Goal: Task Accomplishment & Management: Manage account settings

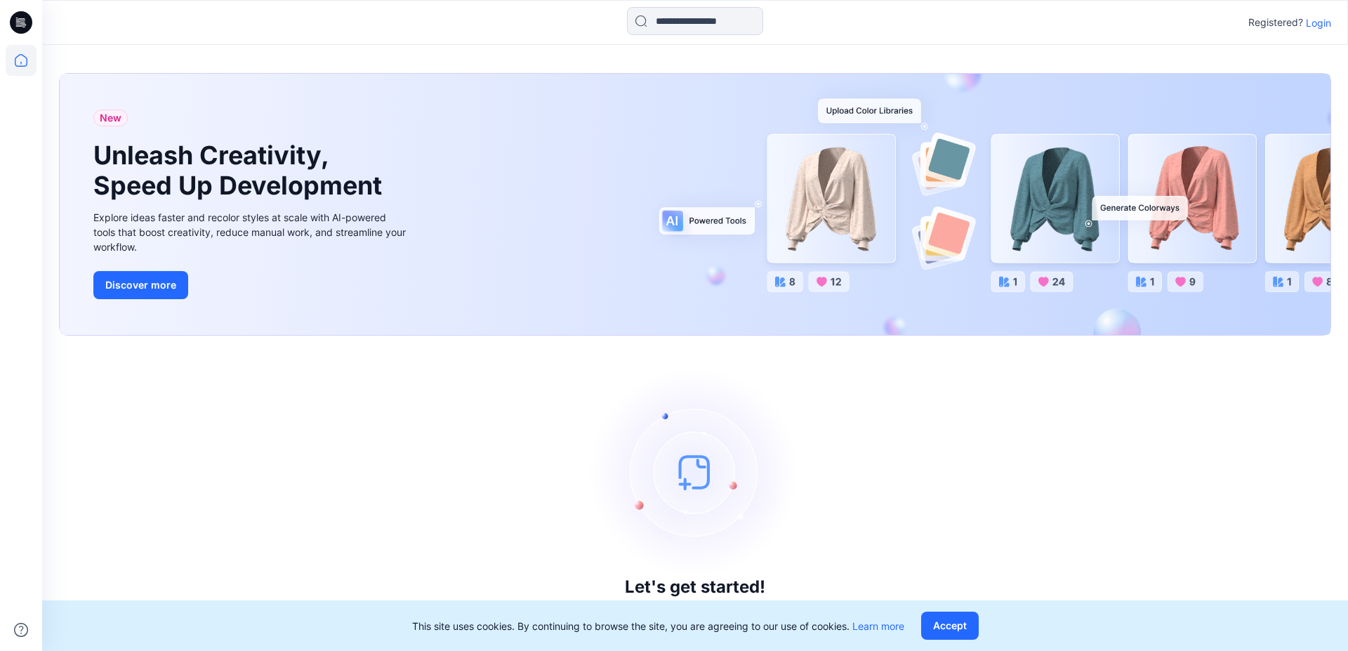
click at [1330, 18] on p "Login" at bounding box center [1318, 22] width 25 height 15
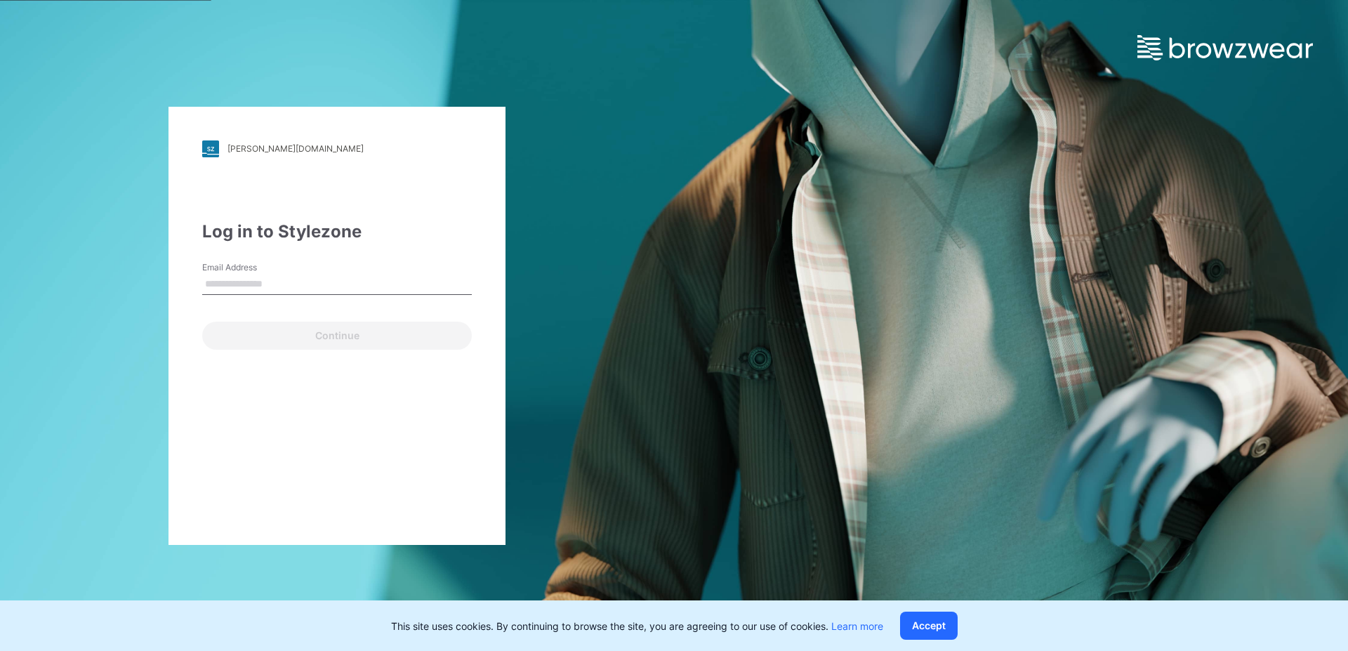
click at [225, 285] on input "Email Address" at bounding box center [337, 284] width 270 height 21
click at [248, 282] on input "Email Address" at bounding box center [337, 284] width 270 height 21
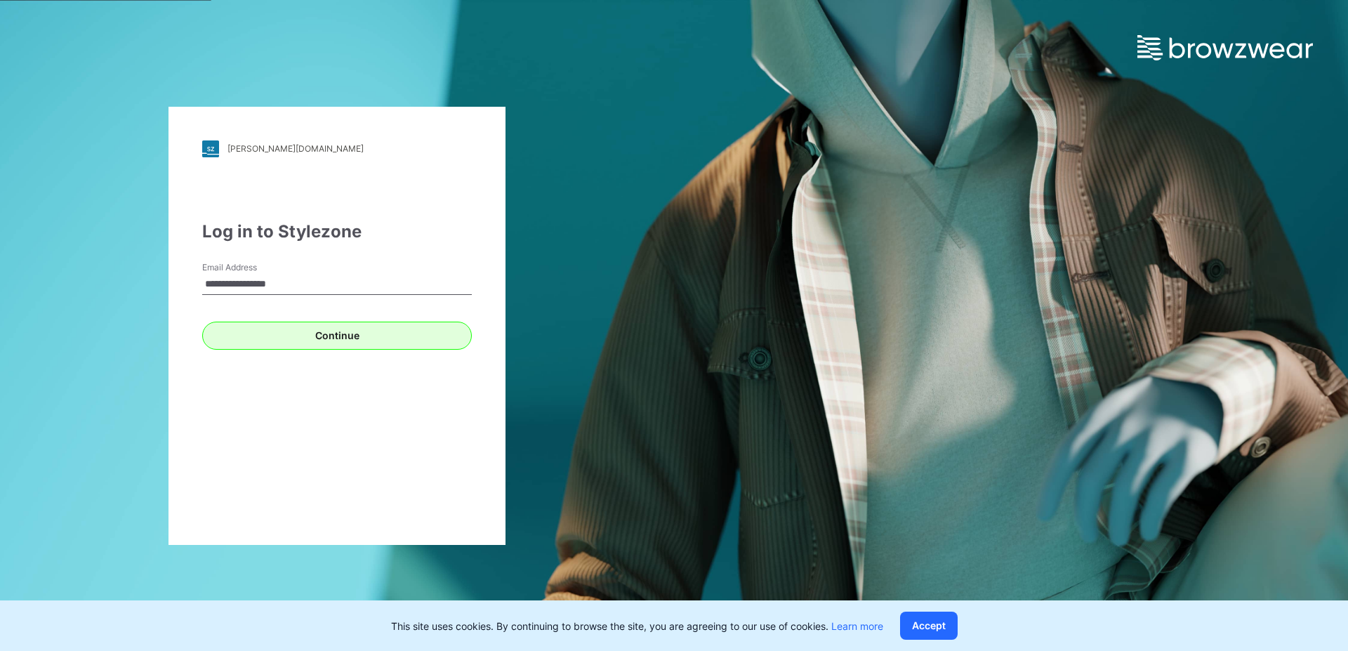
type input "**********"
drag, startPoint x: 298, startPoint y: 338, endPoint x: 246, endPoint y: 317, distance: 55.4
click at [298, 338] on button "Continue" at bounding box center [337, 336] width 270 height 28
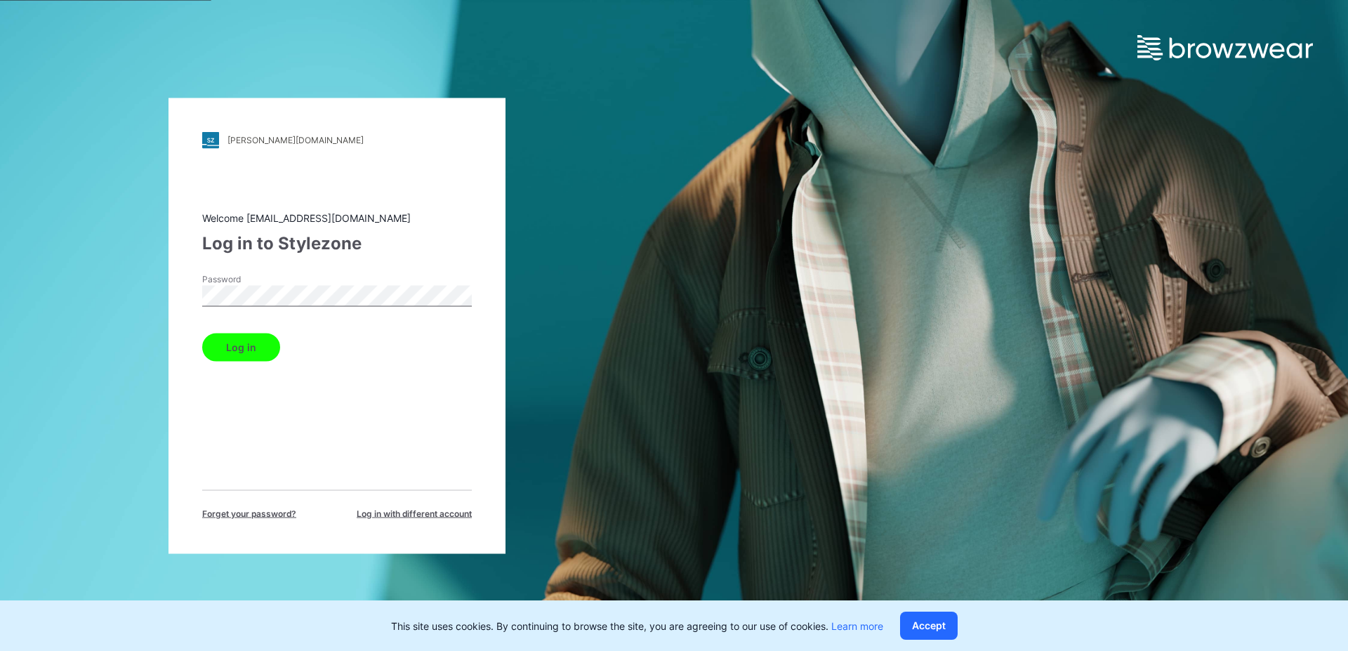
click at [240, 347] on button "Log in" at bounding box center [241, 347] width 78 height 28
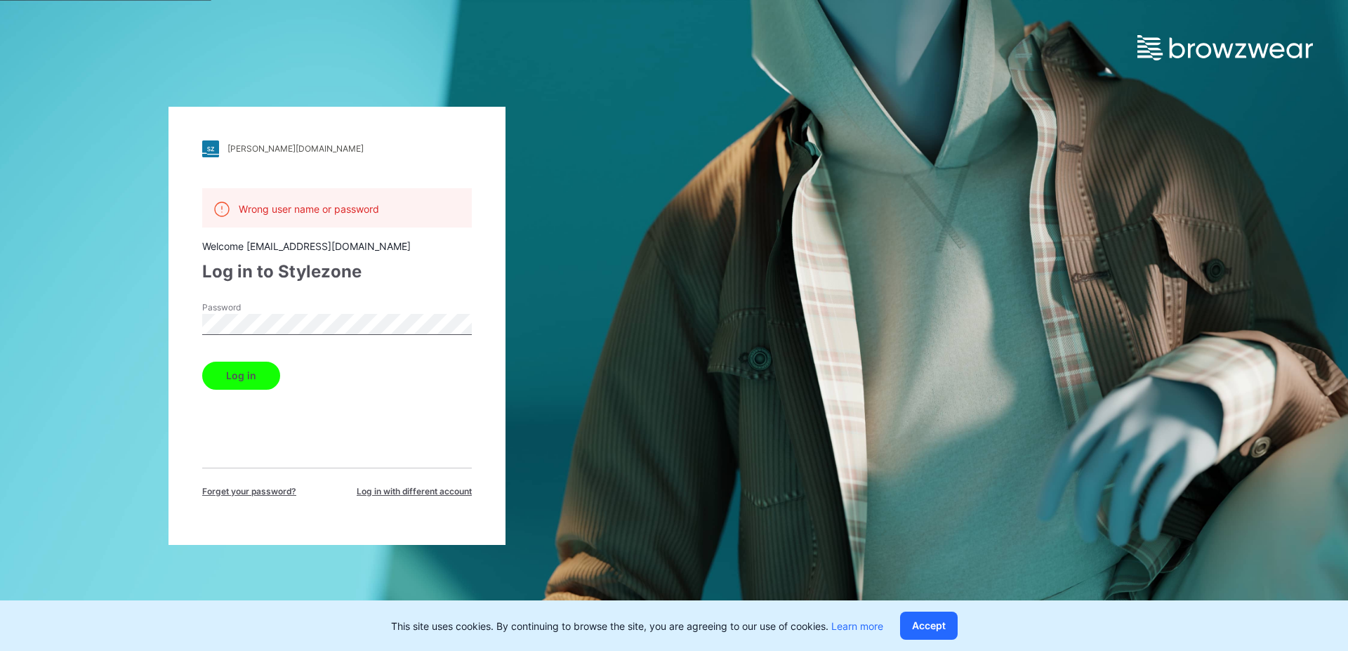
click at [242, 376] on button "Log in" at bounding box center [241, 376] width 78 height 28
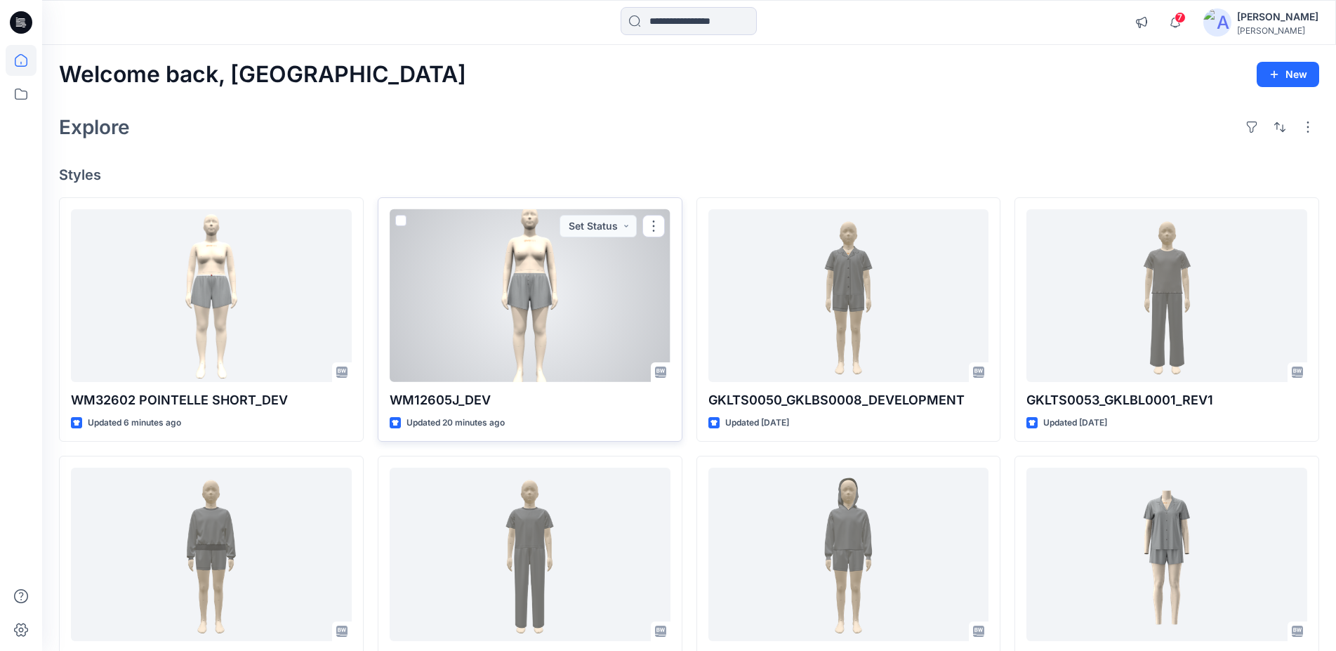
click at [609, 314] on div at bounding box center [530, 295] width 281 height 173
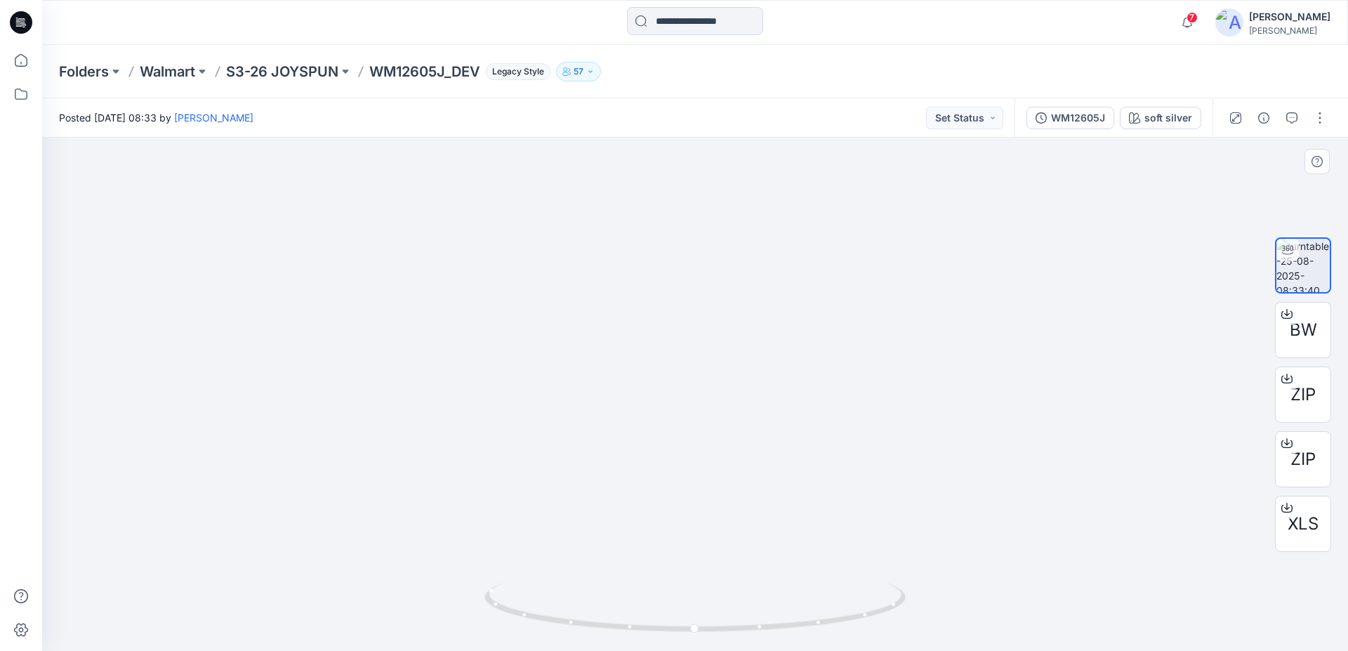
drag, startPoint x: 734, startPoint y: 213, endPoint x: 734, endPoint y: 305, distance: 92.0
drag, startPoint x: 838, startPoint y: 621, endPoint x: 637, endPoint y: 593, distance: 203.4
click at [637, 593] on icon at bounding box center [696, 609] width 425 height 53
drag, startPoint x: 931, startPoint y: 643, endPoint x: 963, endPoint y: 630, distance: 34.7
click at [963, 630] on div at bounding box center [695, 394] width 1306 height 513
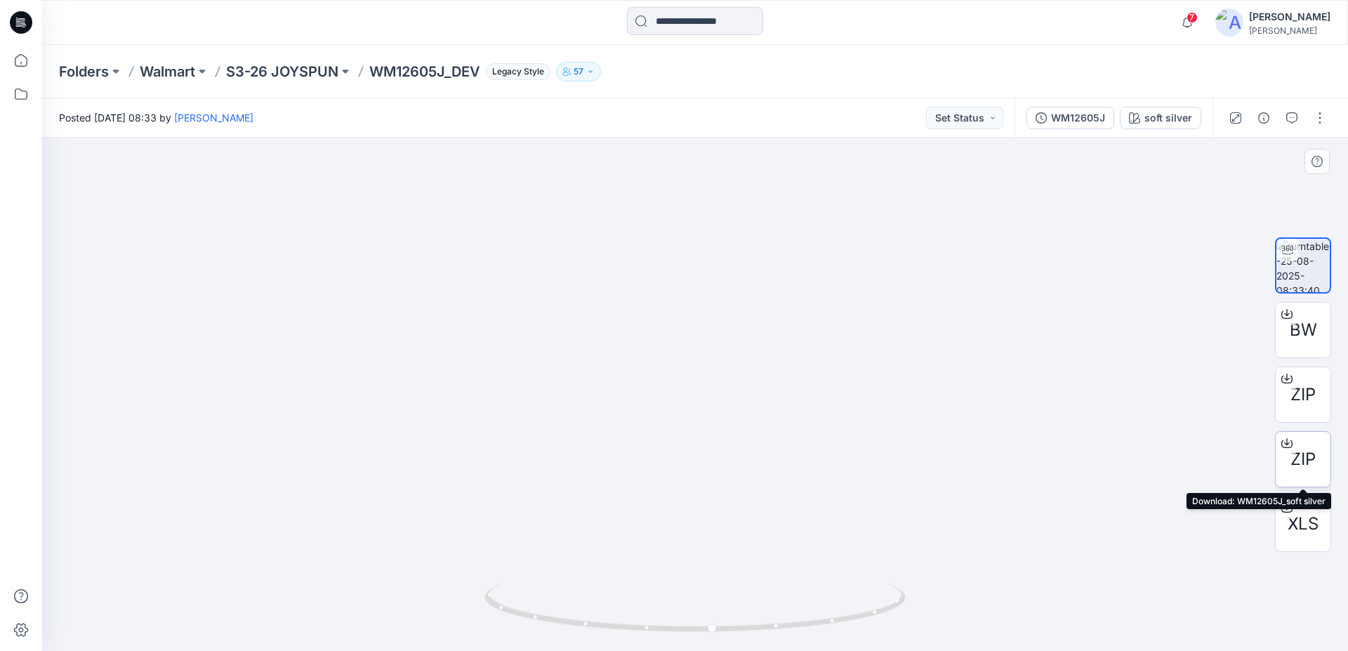
click at [1302, 450] on span "ZIP" at bounding box center [1302, 458] width 25 height 25
click at [30, 21] on icon at bounding box center [21, 22] width 22 height 22
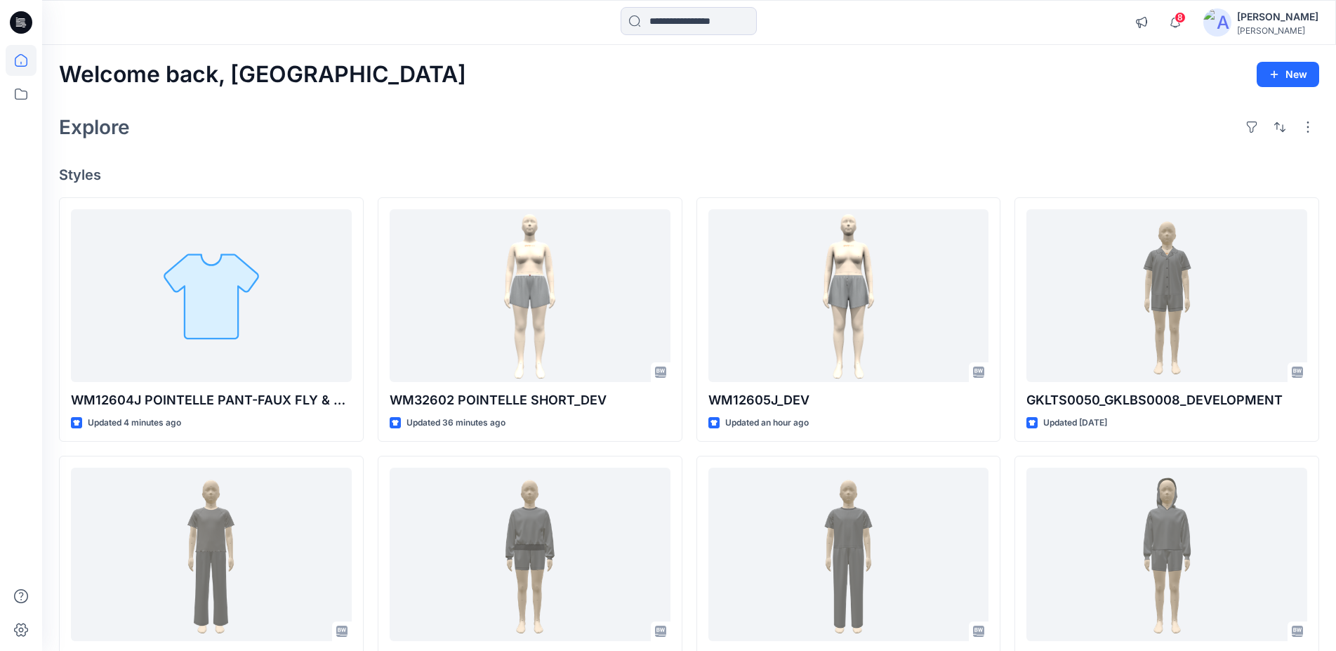
click at [32, 27] on div at bounding box center [21, 22] width 45 height 45
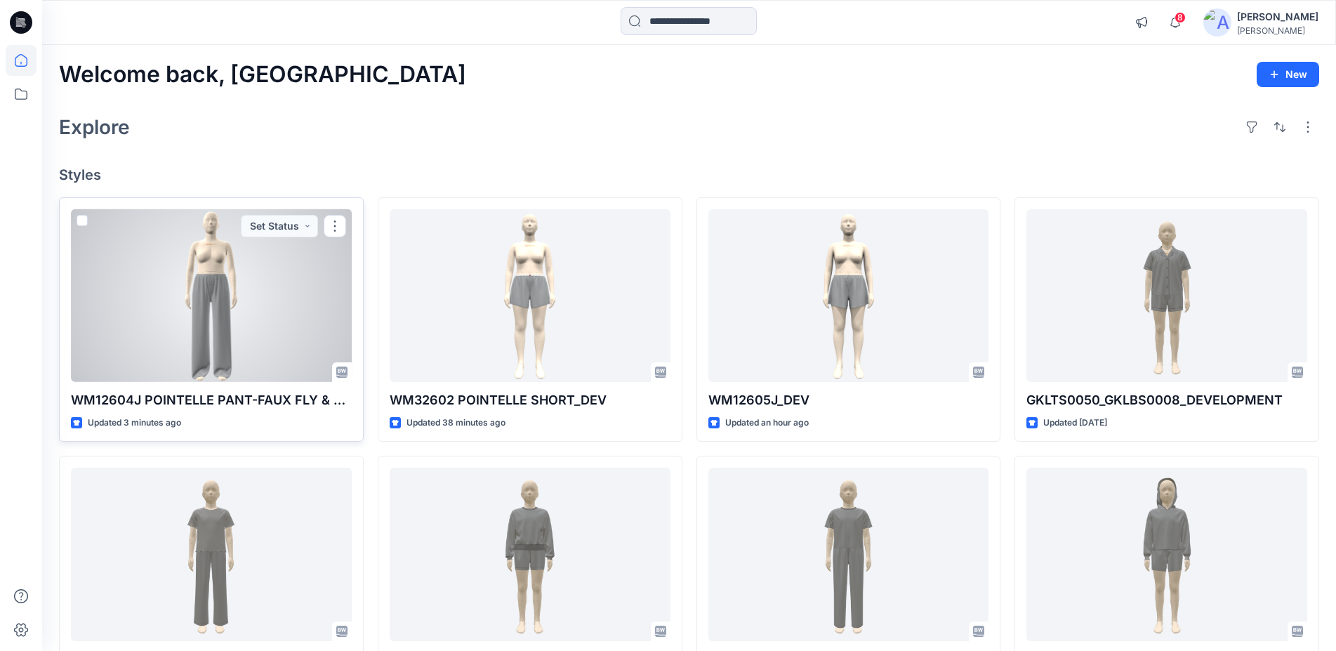
click at [217, 324] on div at bounding box center [211, 295] width 281 height 173
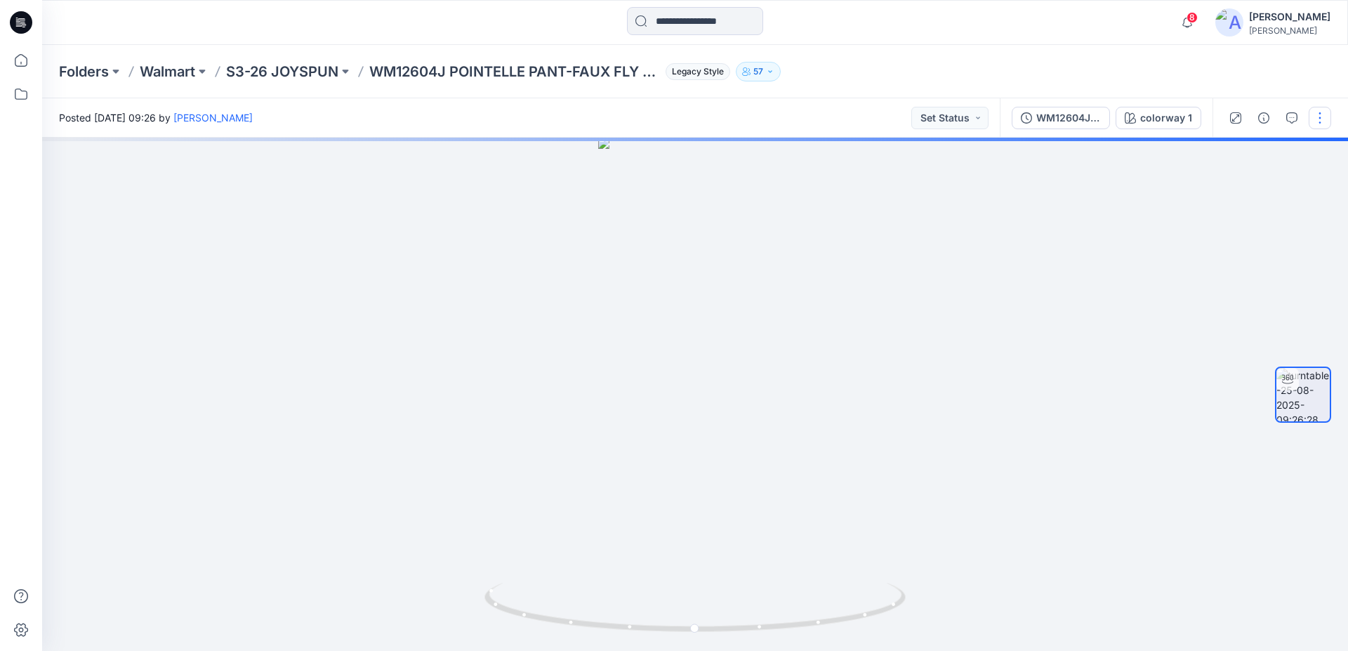
click at [1319, 120] on button "button" at bounding box center [1320, 118] width 22 height 22
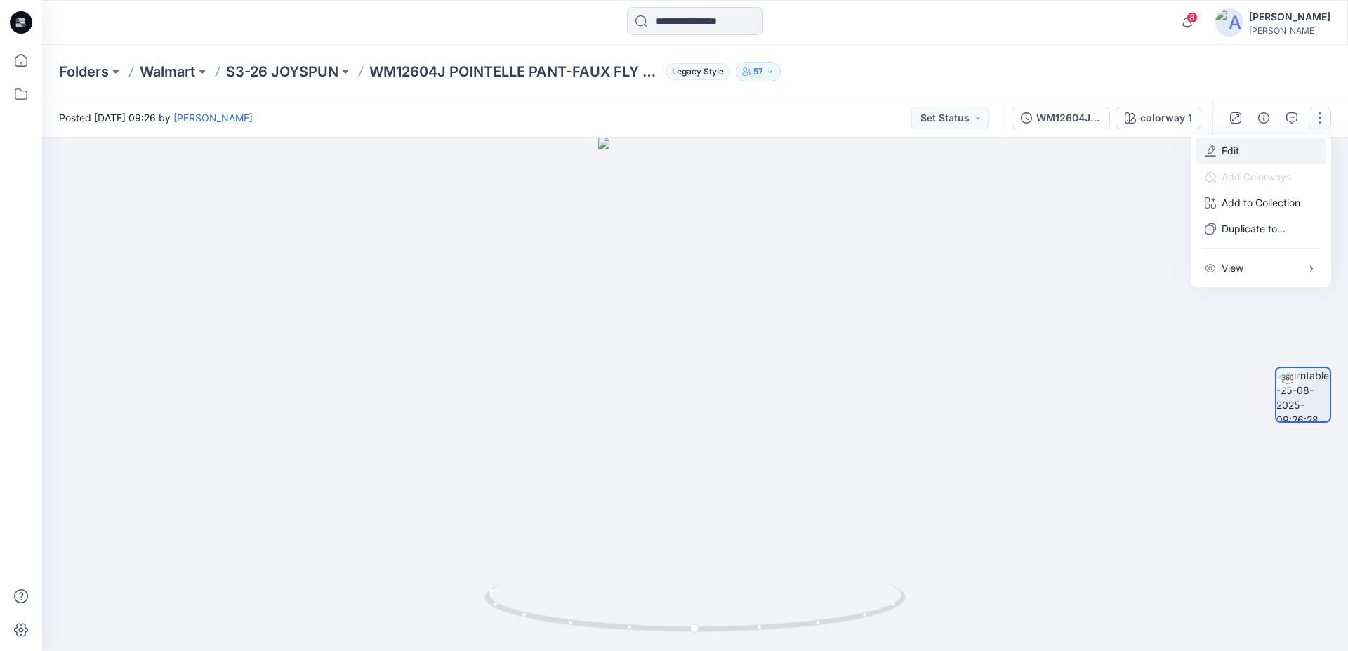
click at [1231, 160] on button "Edit" at bounding box center [1260, 151] width 129 height 26
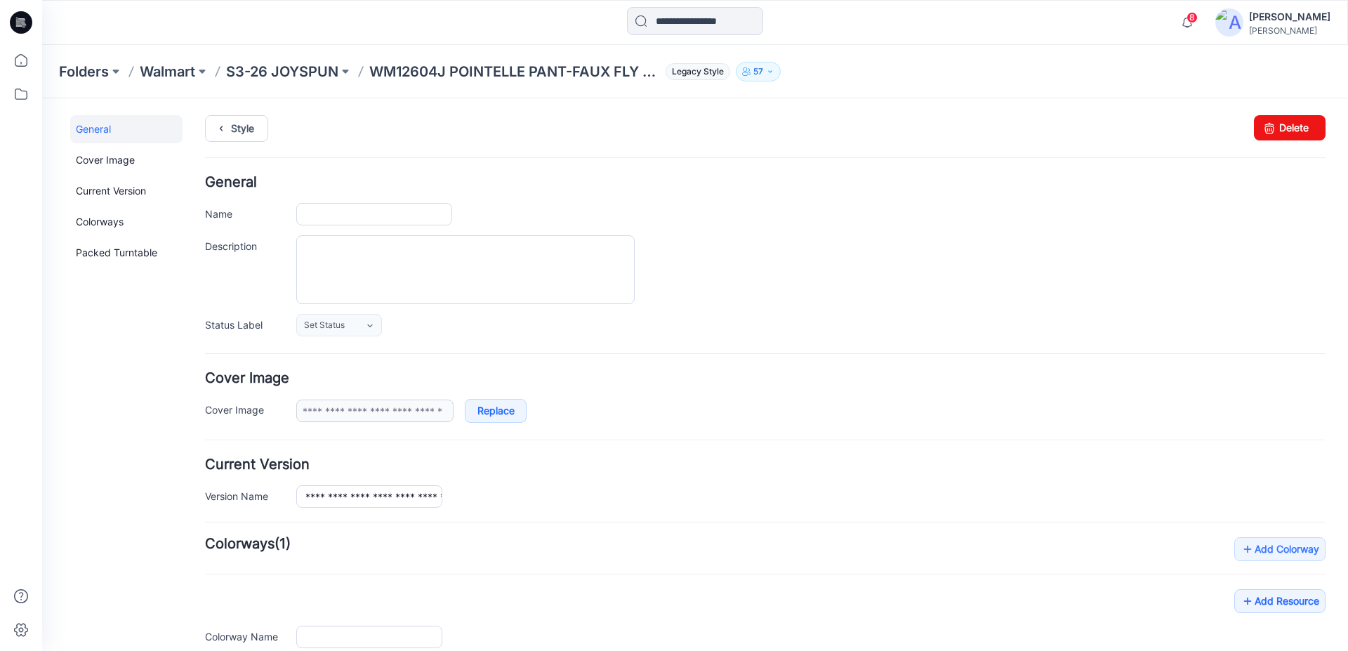
type input "**********"
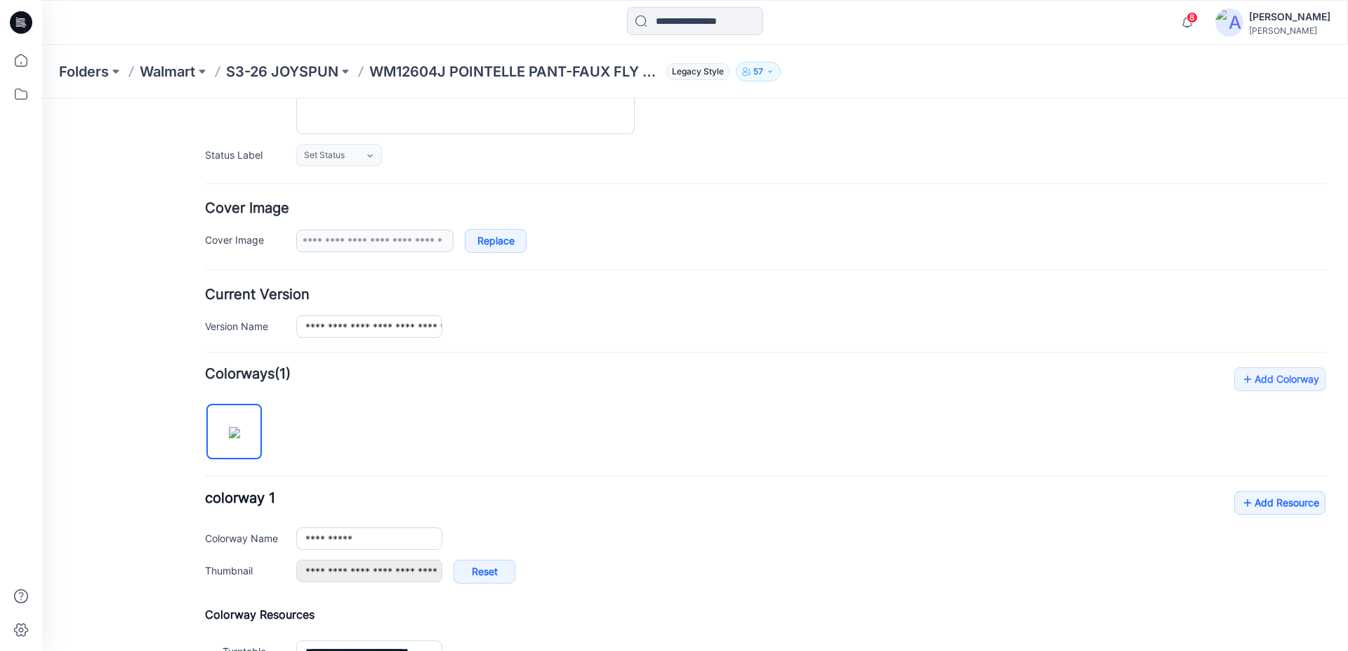
scroll to position [286, 0]
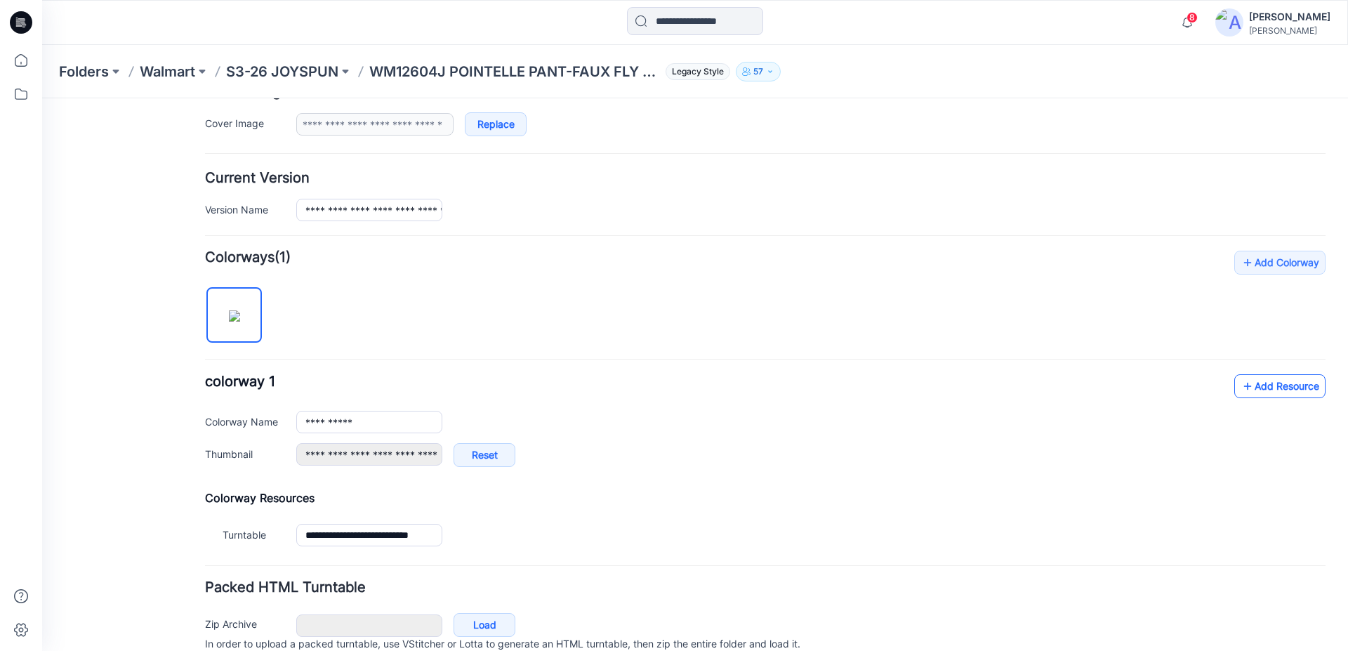
click at [1259, 385] on link "Add Resource" at bounding box center [1279, 386] width 91 height 24
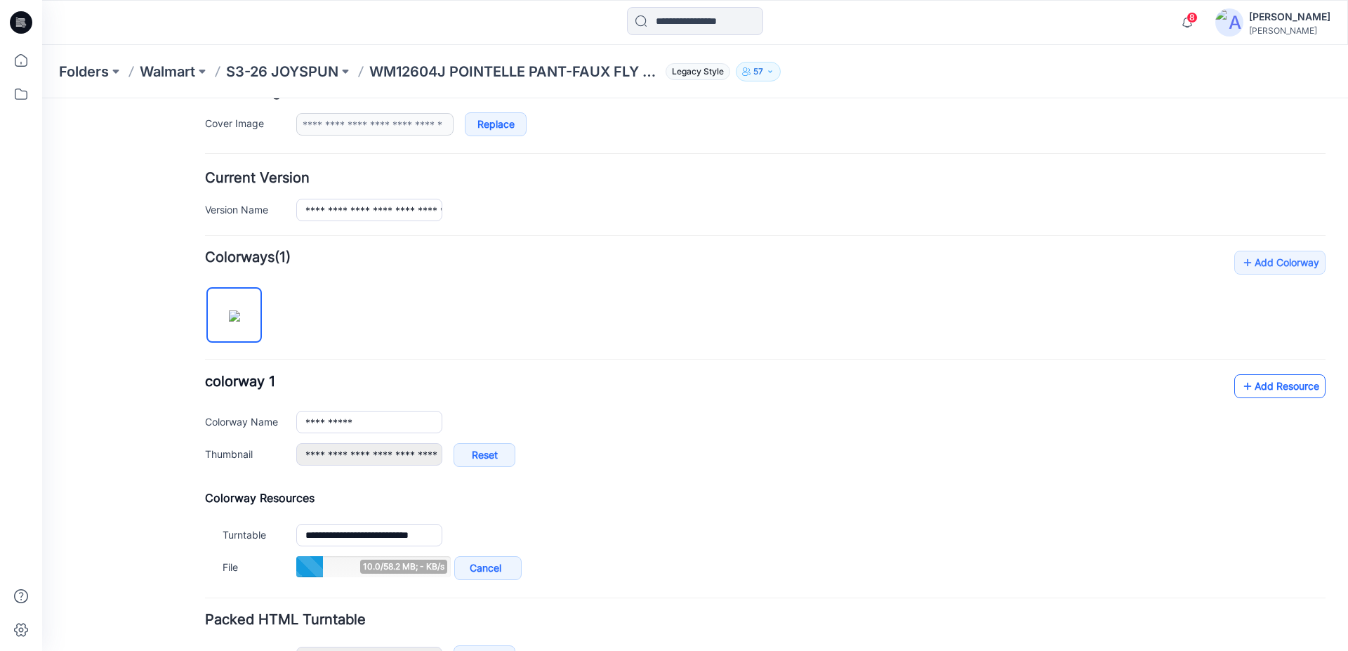
click at [1253, 393] on link "Add Resource" at bounding box center [1279, 386] width 91 height 24
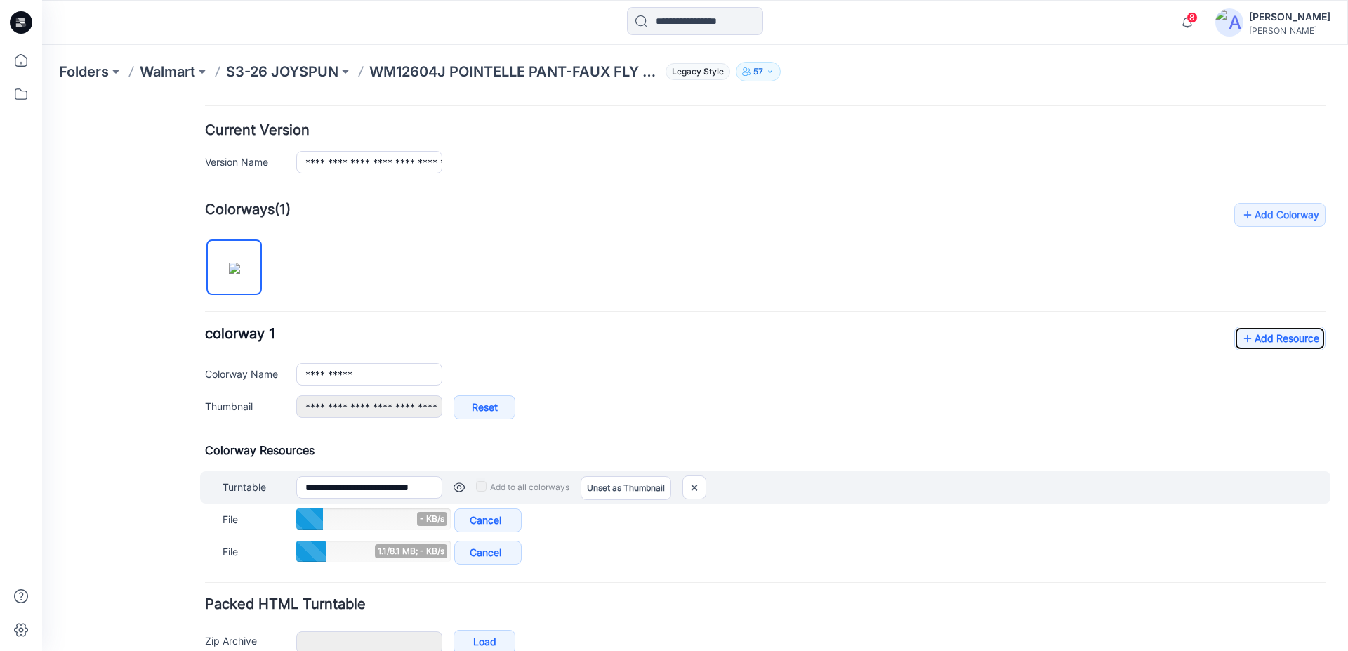
scroll to position [358, 0]
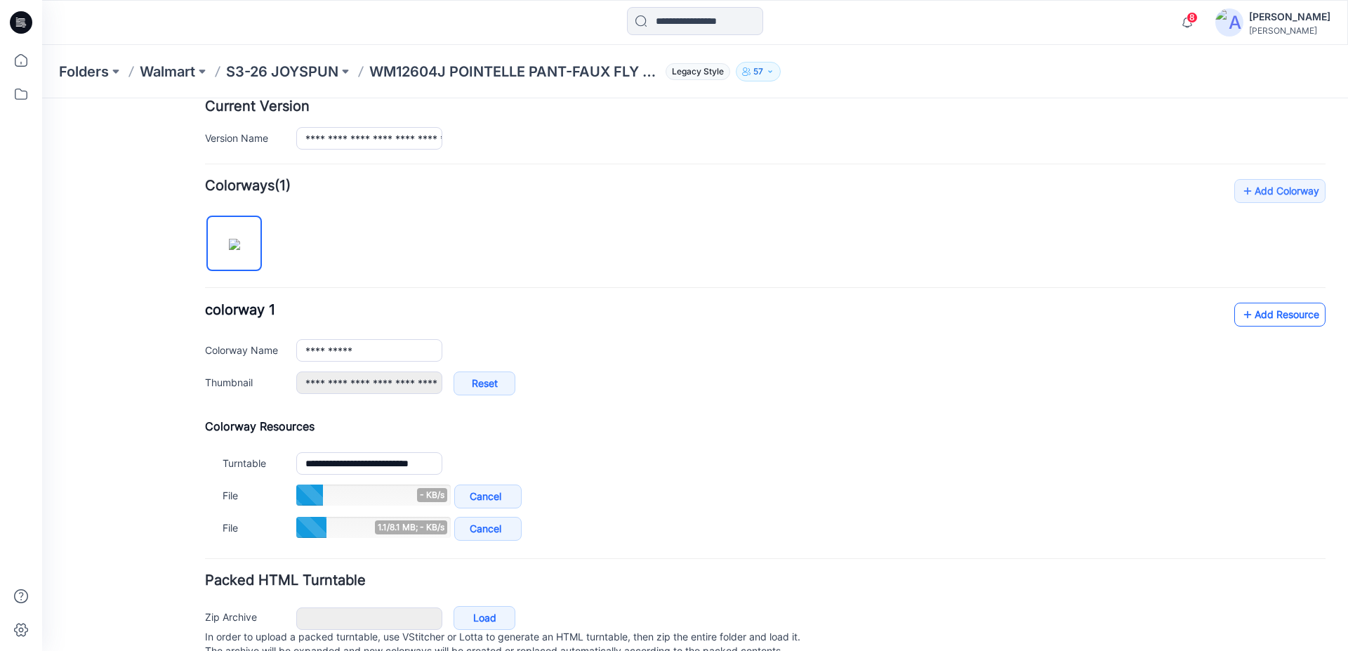
click at [1290, 318] on link "Add Resource" at bounding box center [1279, 315] width 91 height 24
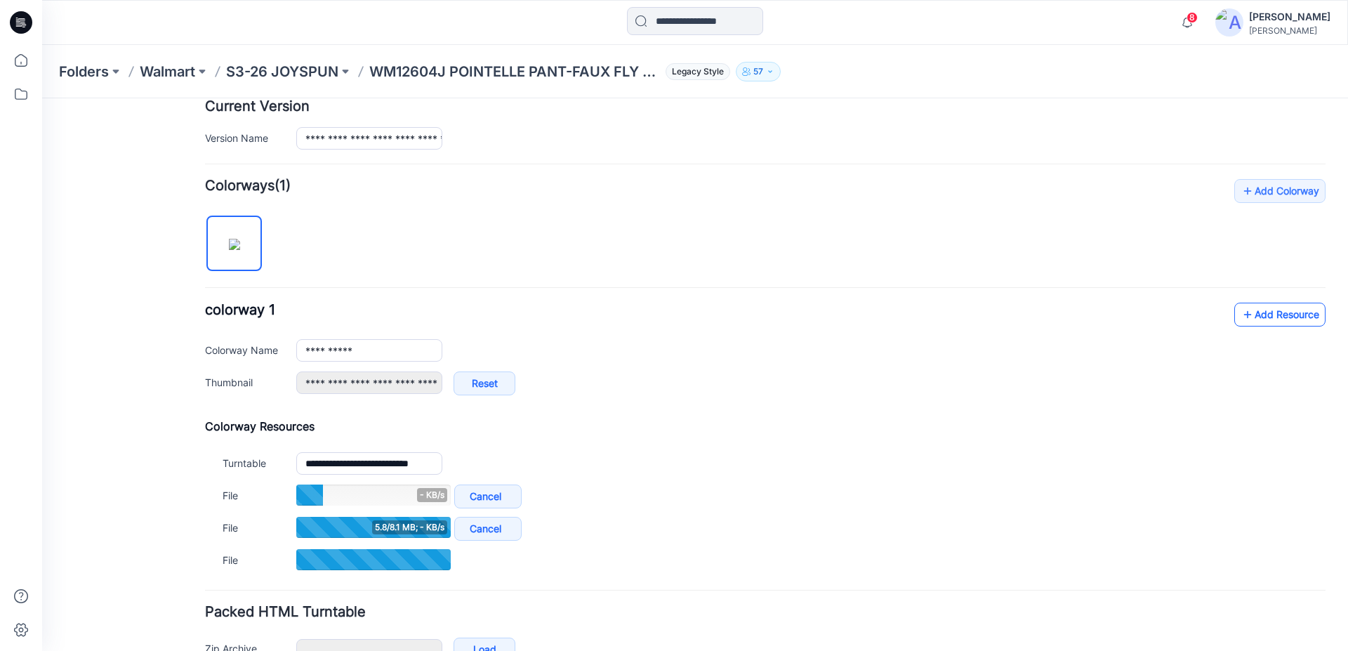
click at [1238, 323] on link "Add Resource" at bounding box center [1279, 315] width 91 height 24
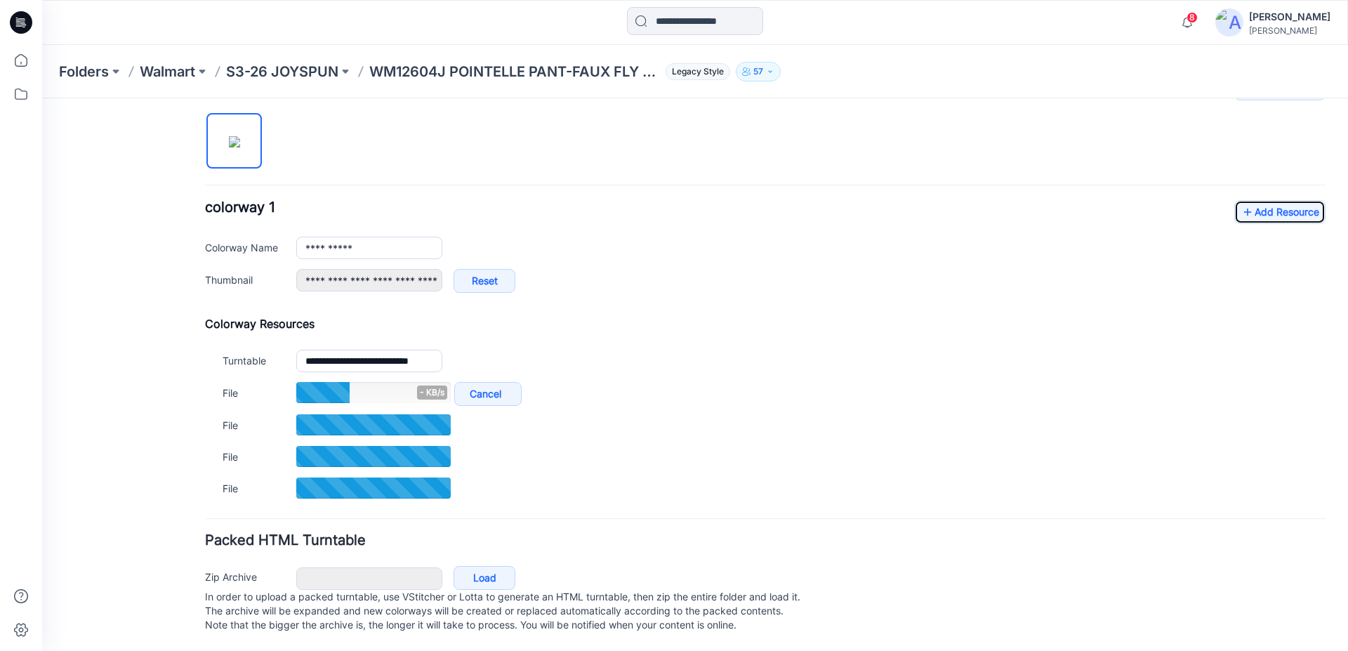
scroll to position [475, 0]
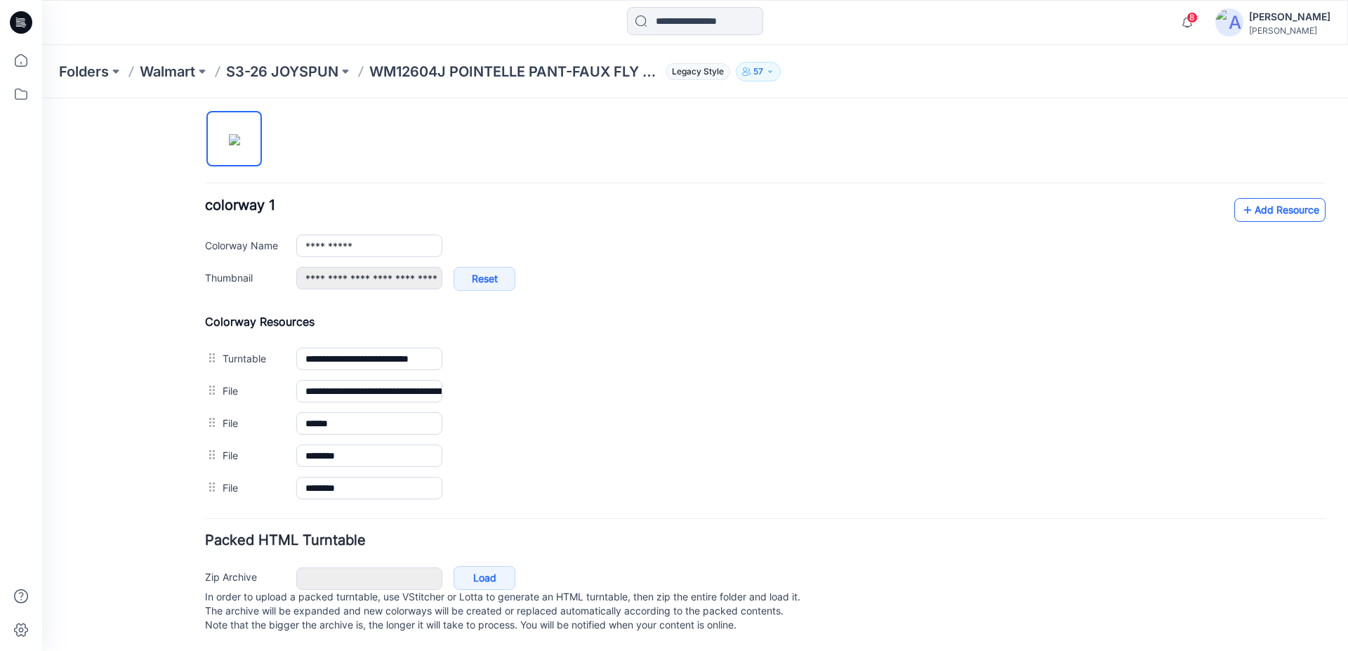
click at [1240, 198] on link "Add Resource" at bounding box center [1279, 210] width 91 height 24
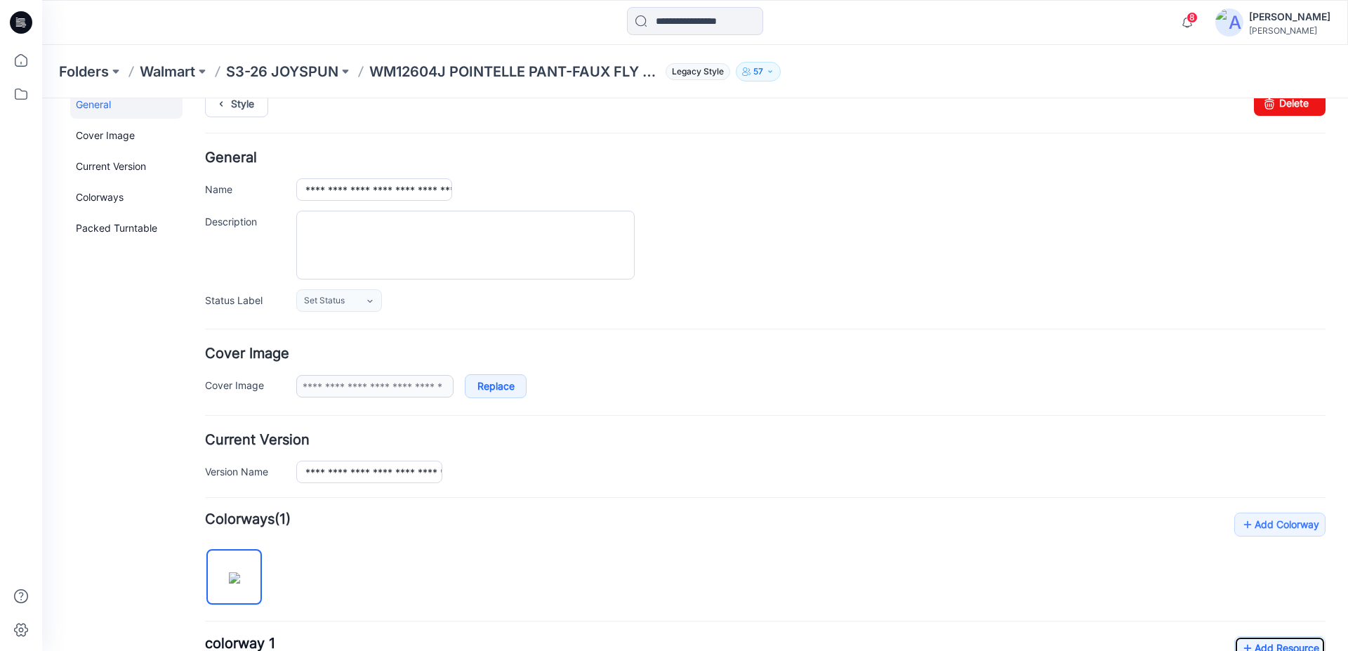
scroll to position [0, 0]
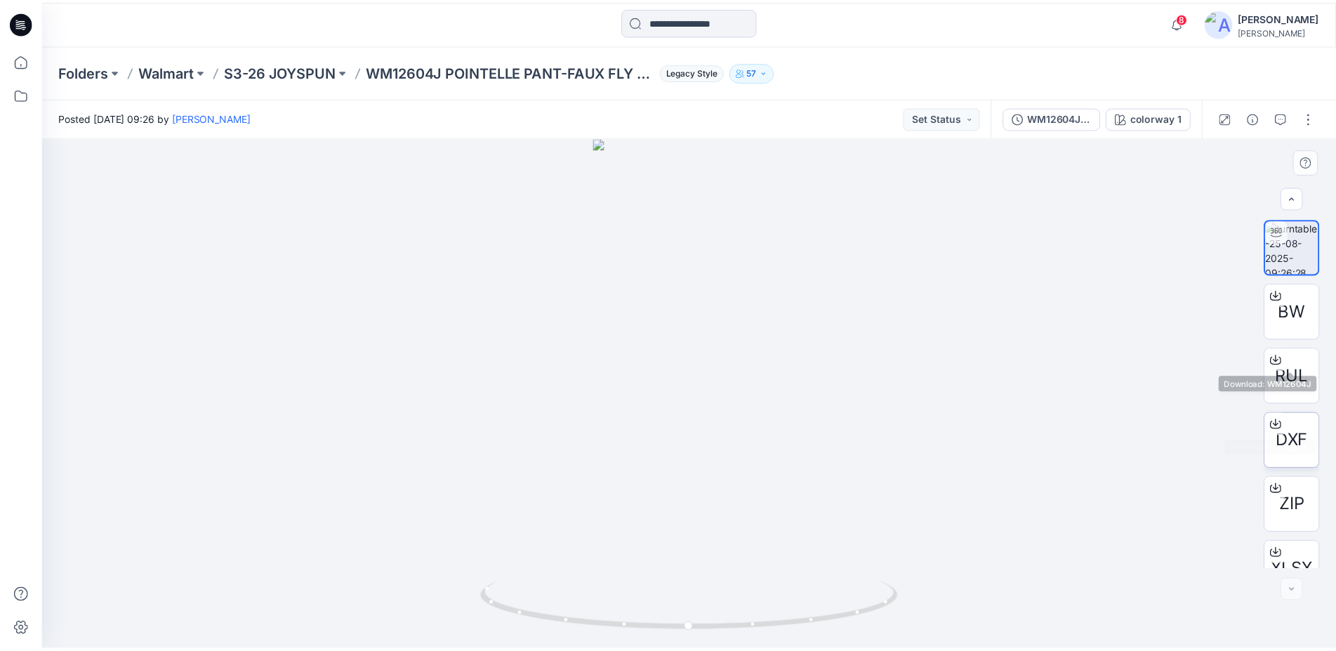
scroll to position [34, 0]
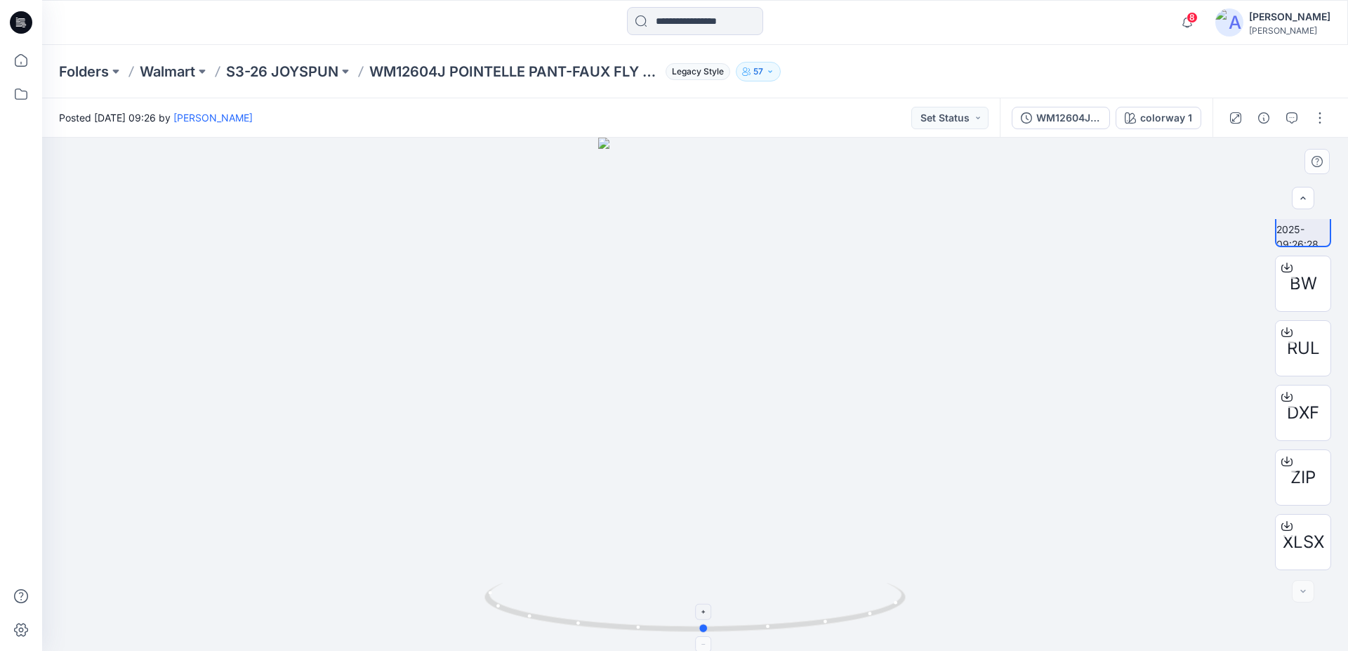
drag, startPoint x: 808, startPoint y: 618, endPoint x: 862, endPoint y: 612, distance: 54.3
click at [862, 612] on icon at bounding box center [696, 609] width 425 height 53
click at [31, 27] on icon at bounding box center [21, 22] width 22 height 22
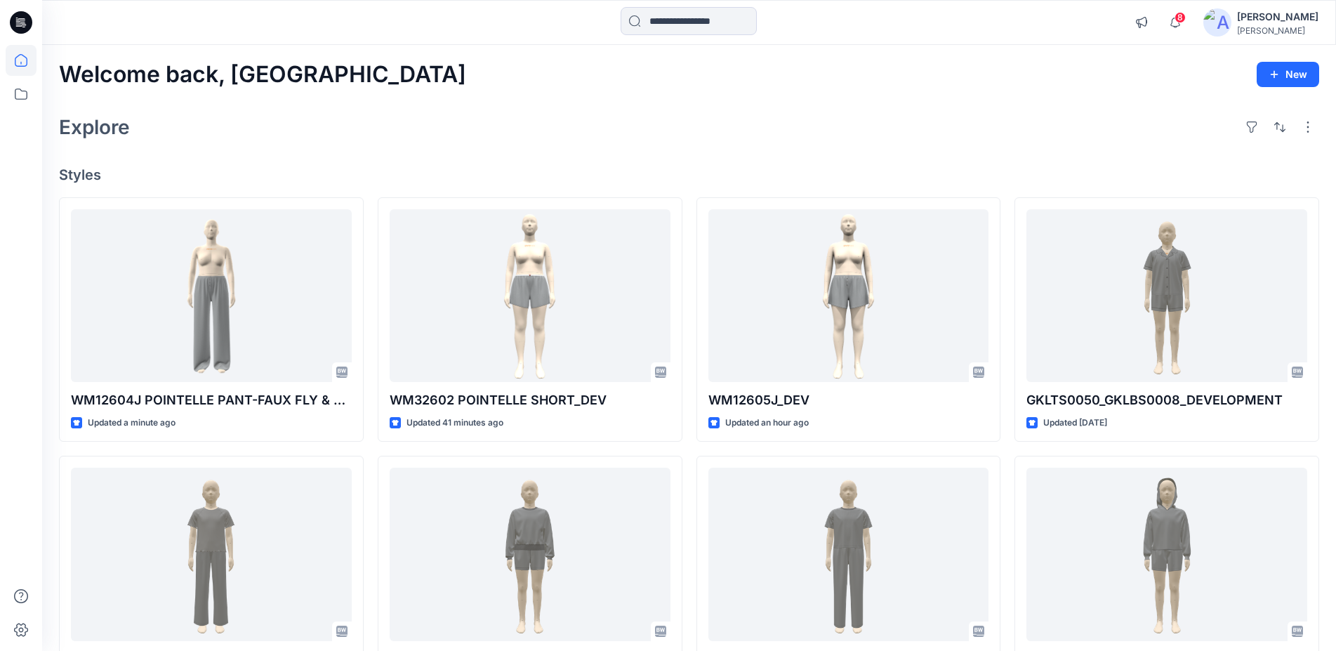
click at [23, 25] on icon at bounding box center [23, 25] width 5 height 1
click at [18, 18] on icon at bounding box center [17, 18] width 2 height 1
click at [21, 23] on icon at bounding box center [21, 22] width 22 height 45
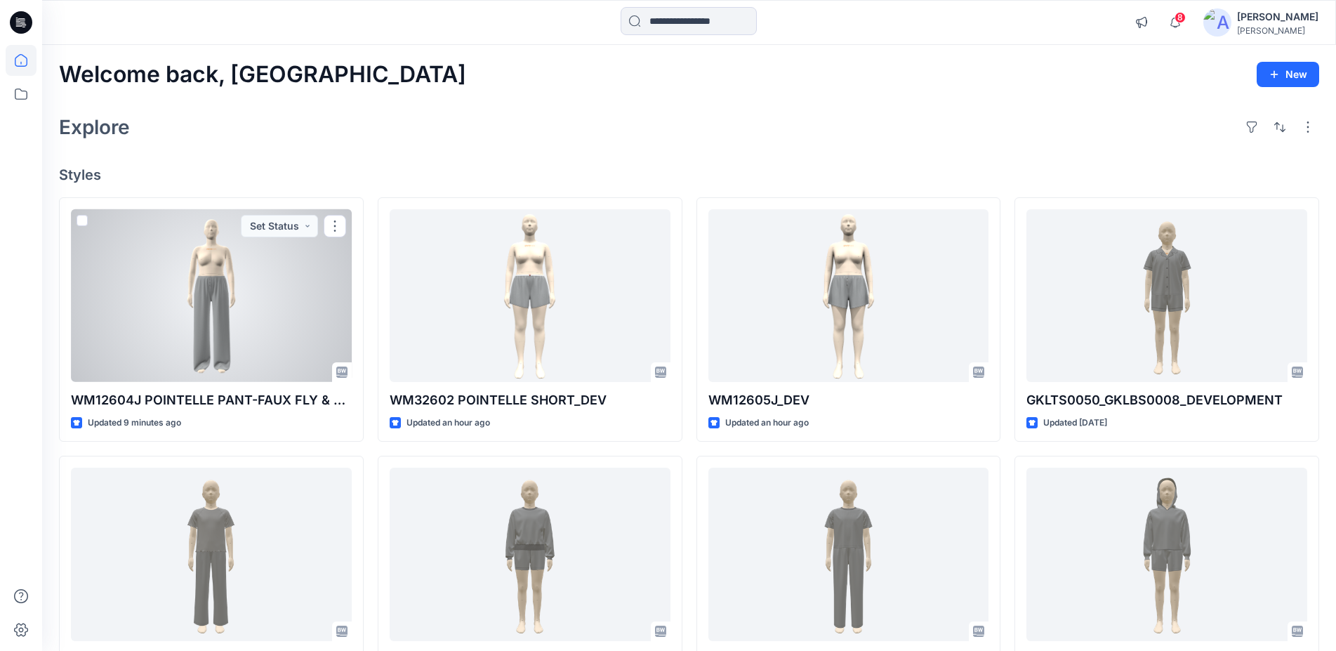
click at [221, 302] on div at bounding box center [211, 295] width 281 height 173
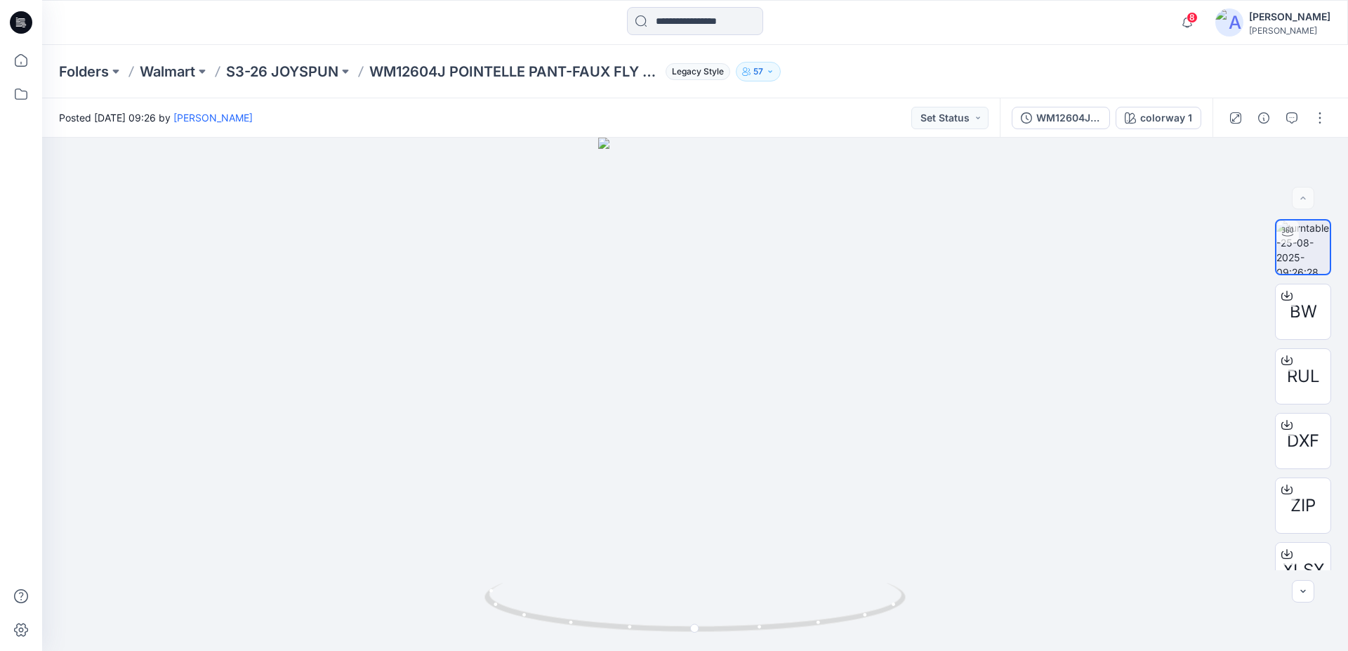
click at [26, 25] on icon at bounding box center [23, 25] width 5 height 1
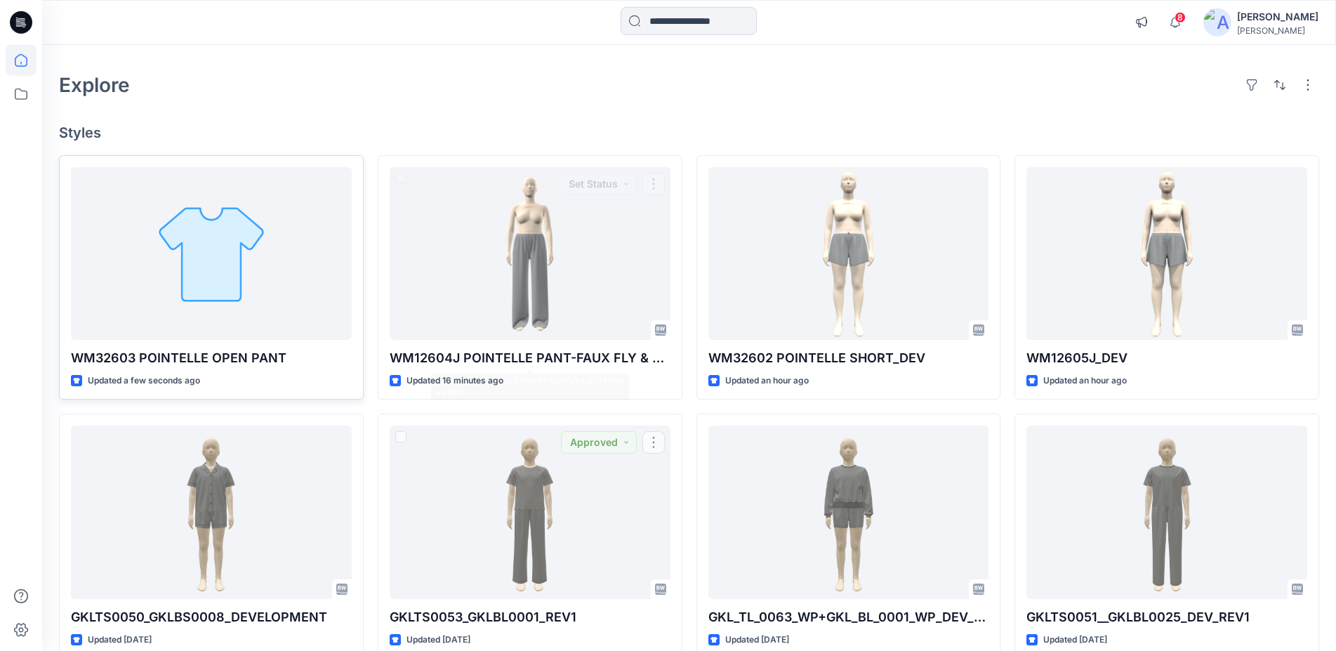
scroll to position [72, 0]
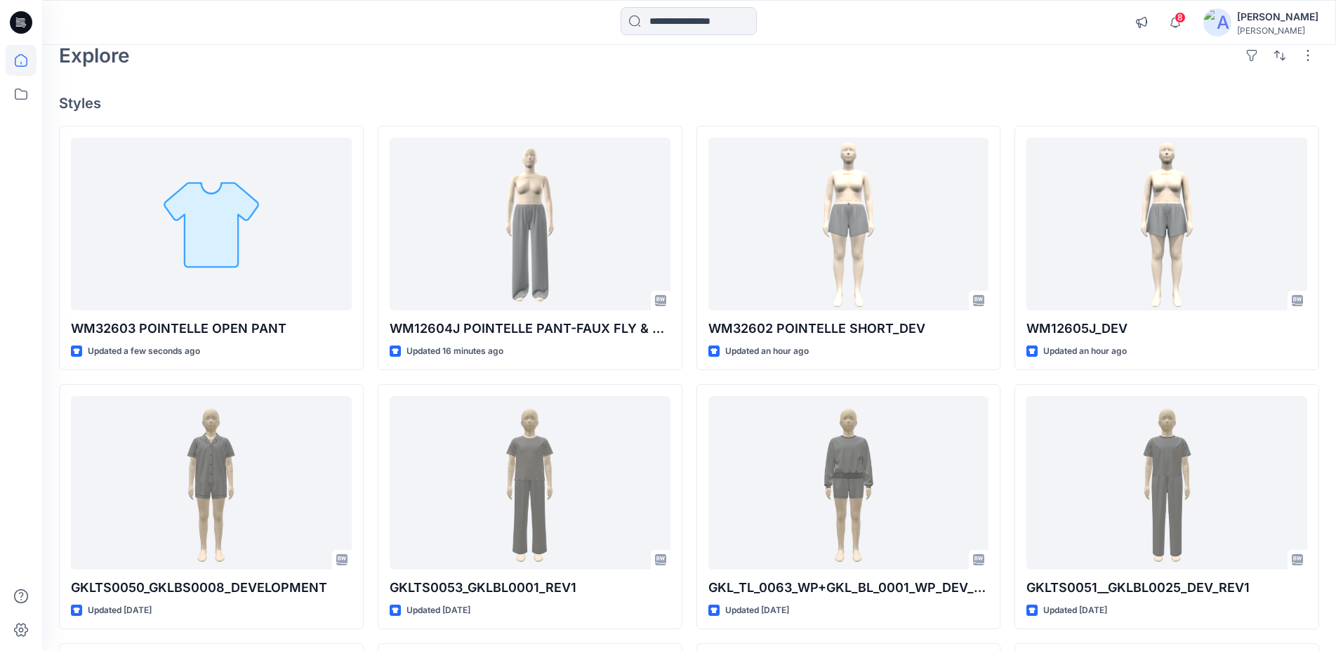
click at [26, 21] on icon at bounding box center [21, 22] width 22 height 22
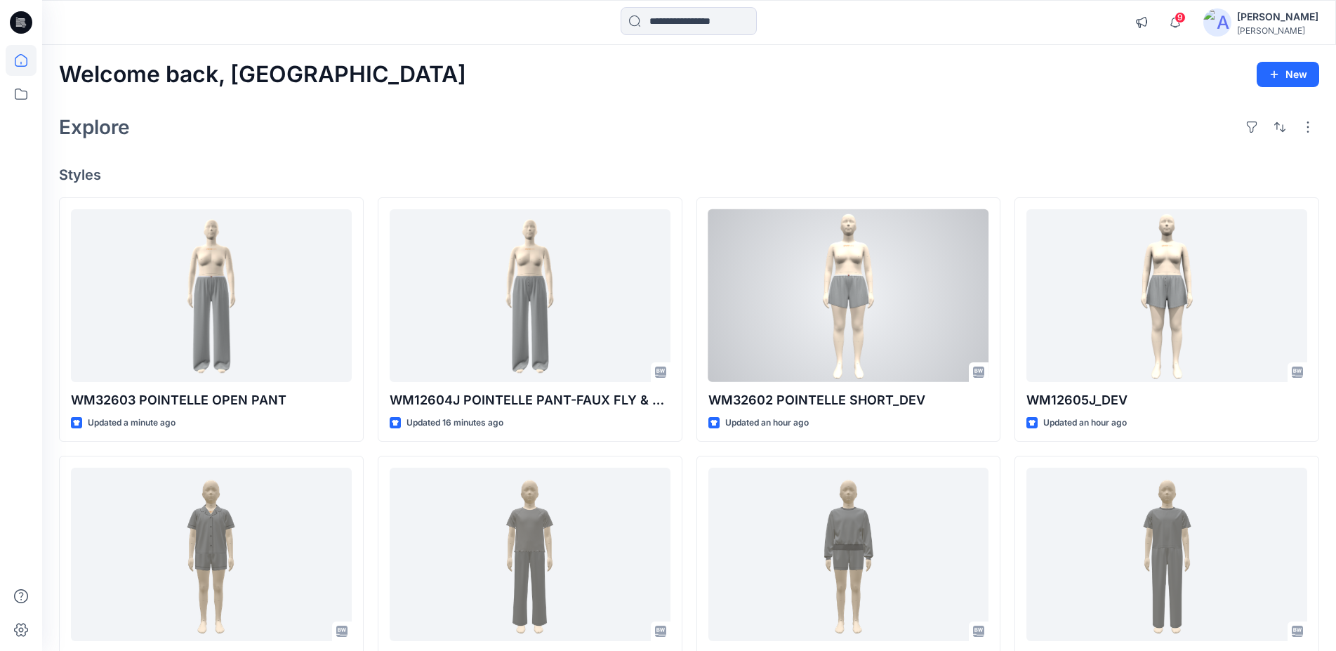
scroll to position [72, 0]
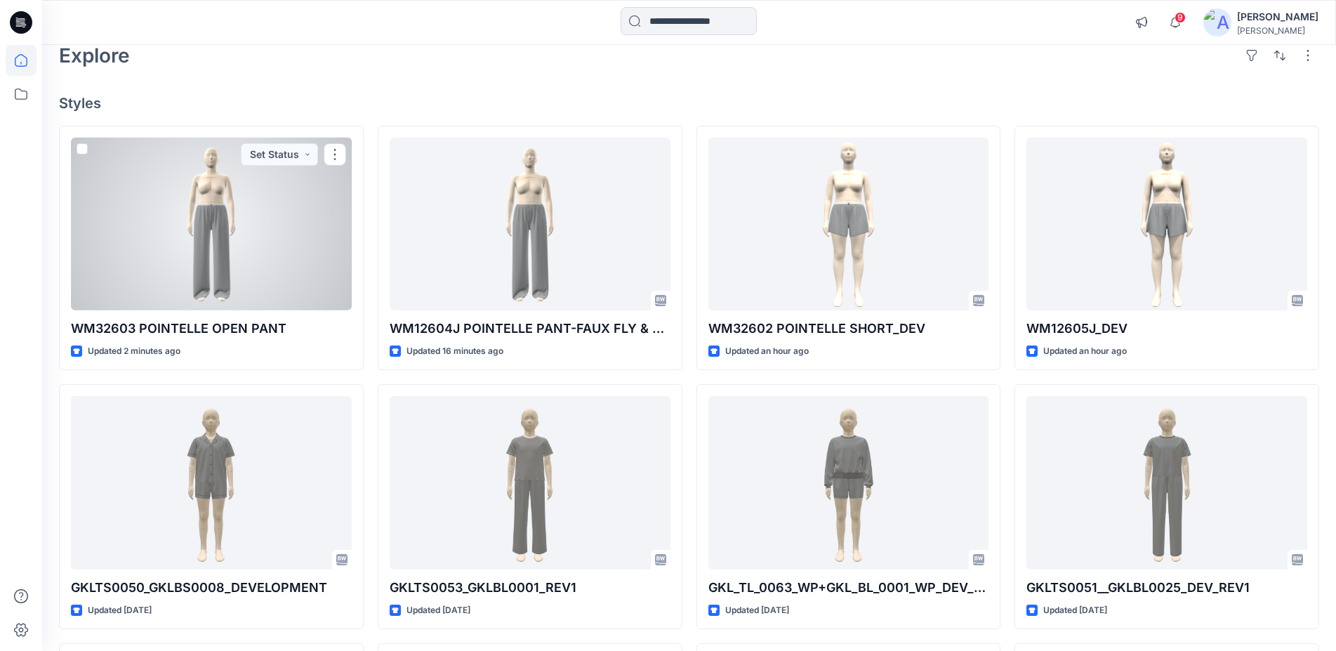
click at [233, 173] on div at bounding box center [211, 224] width 281 height 173
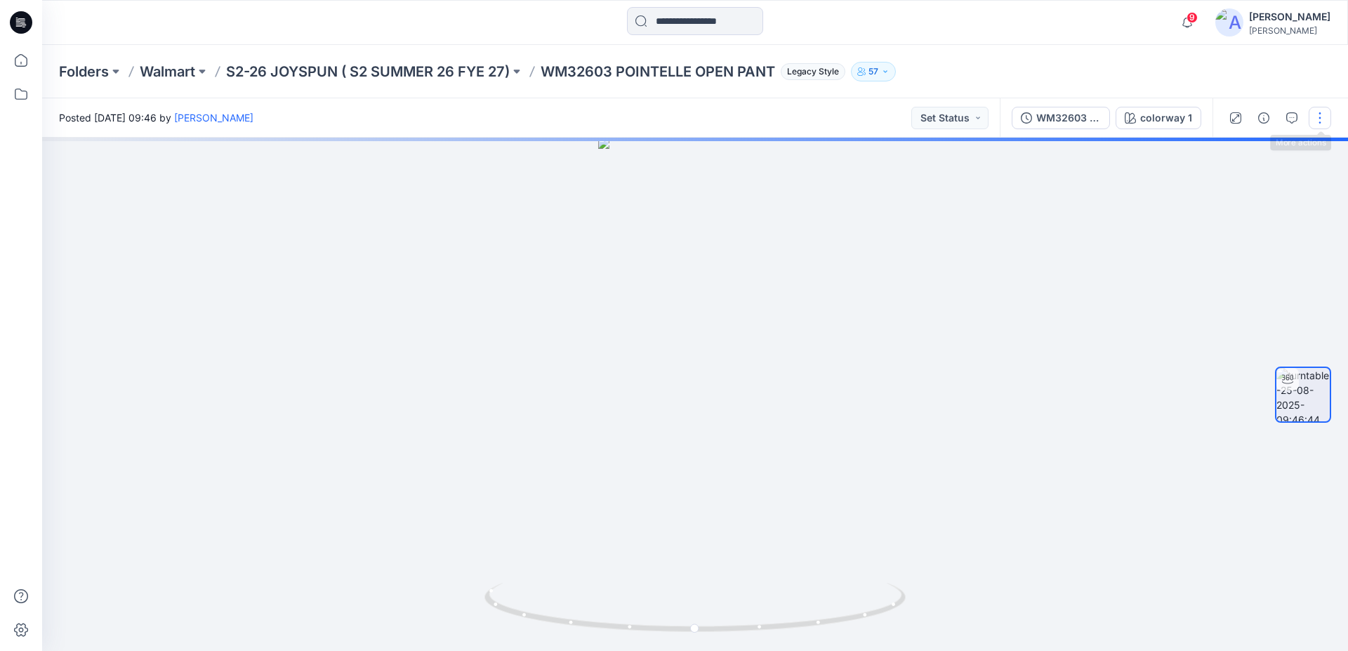
click at [1323, 116] on button "button" at bounding box center [1320, 118] width 22 height 22
click at [1268, 155] on button "Edit" at bounding box center [1260, 151] width 129 height 26
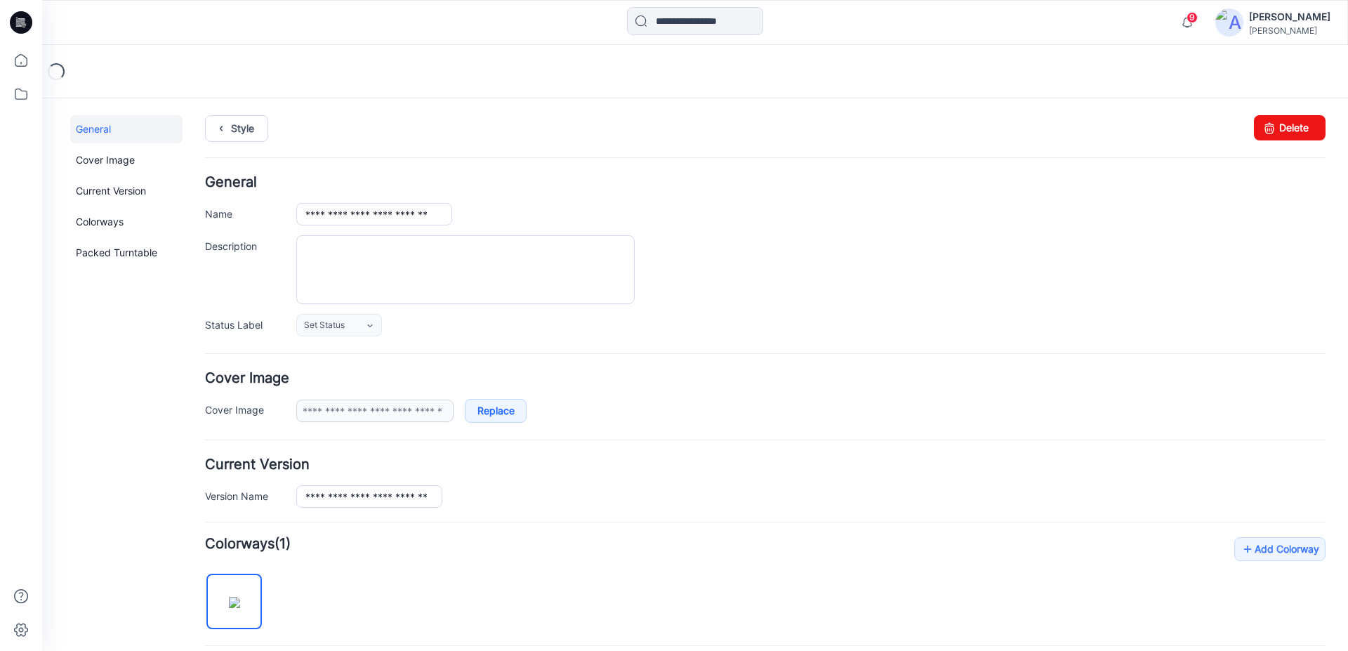
scroll to position [262, 0]
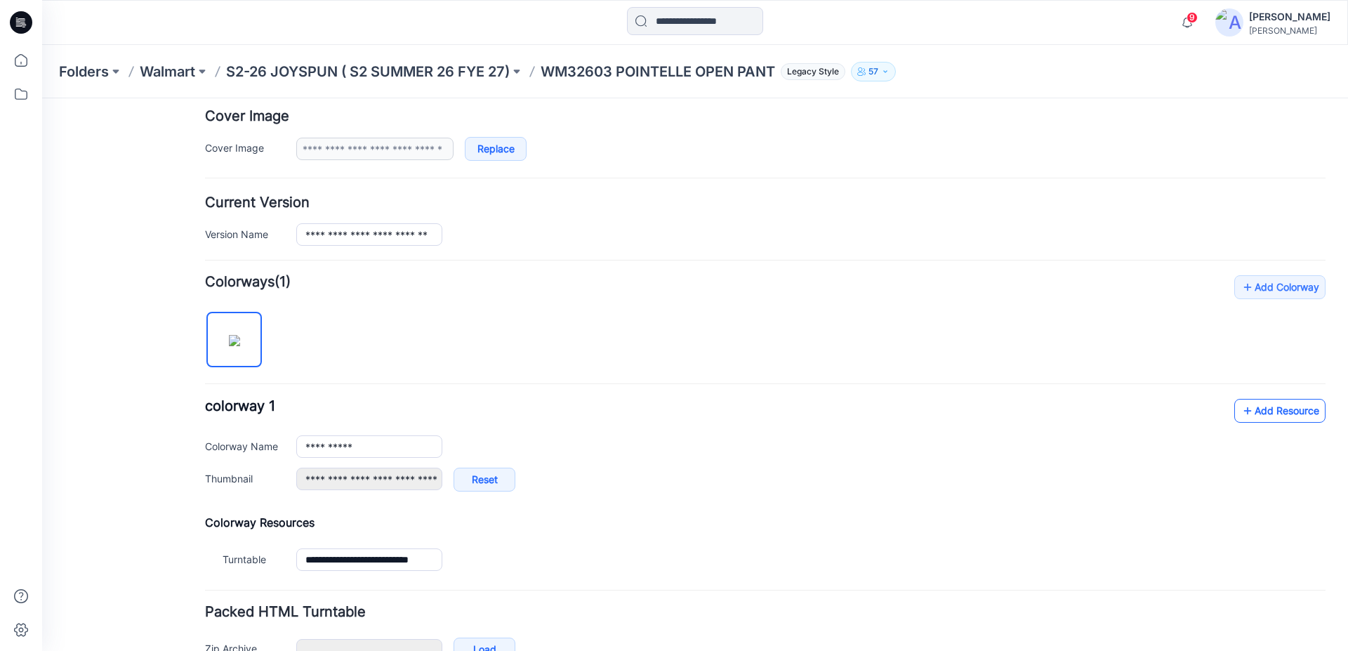
click at [1260, 418] on link "Add Resource" at bounding box center [1279, 411] width 91 height 24
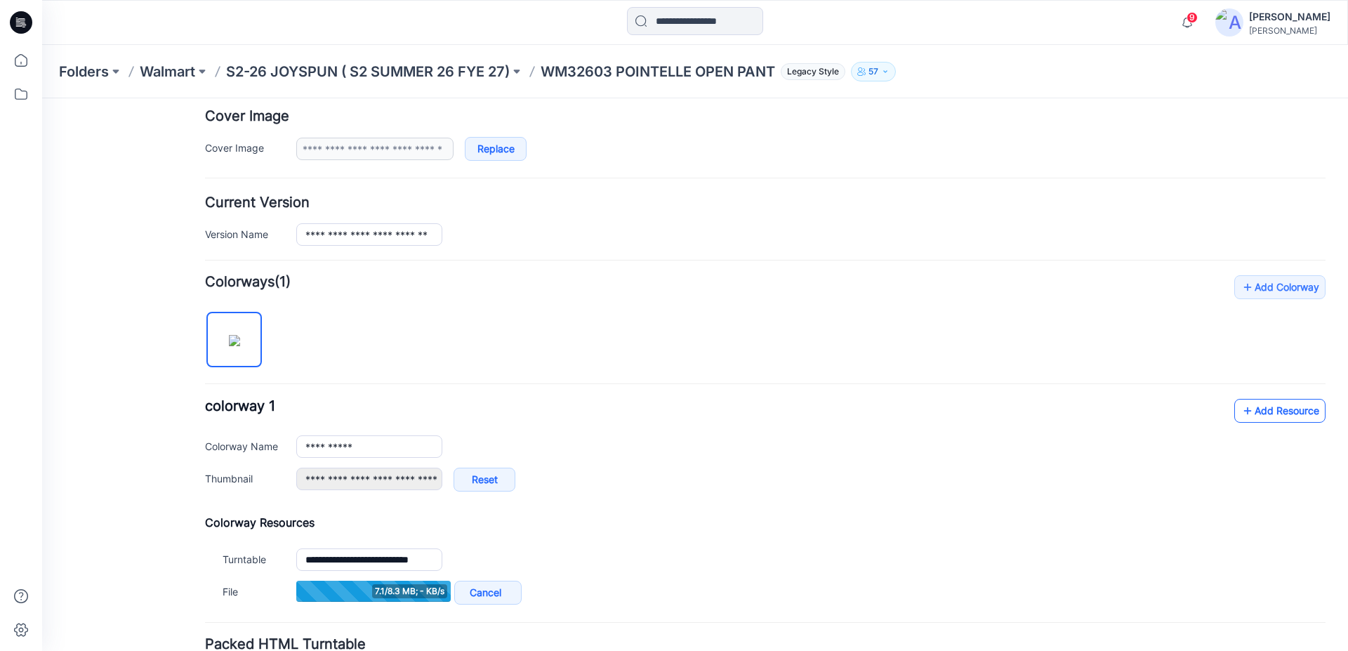
click at [1273, 414] on link "Add Resource" at bounding box center [1279, 411] width 91 height 24
click at [1253, 411] on link "Add Resource" at bounding box center [1279, 411] width 91 height 24
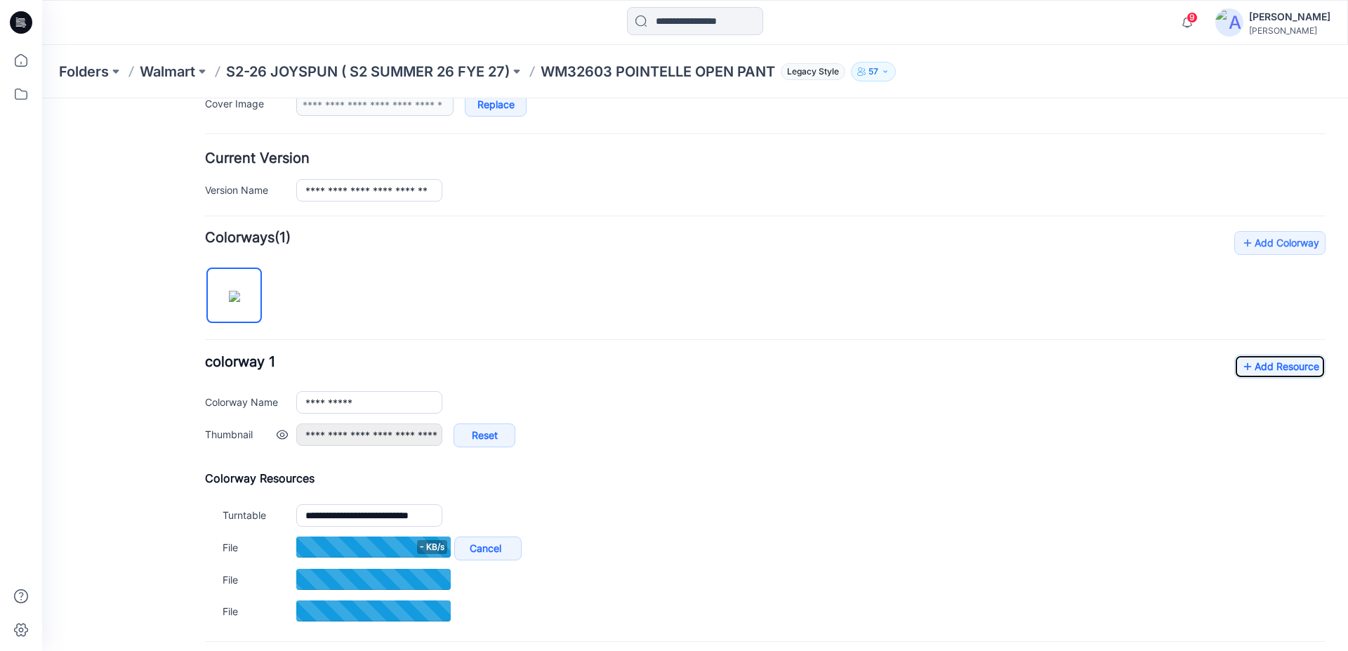
scroll to position [333, 0]
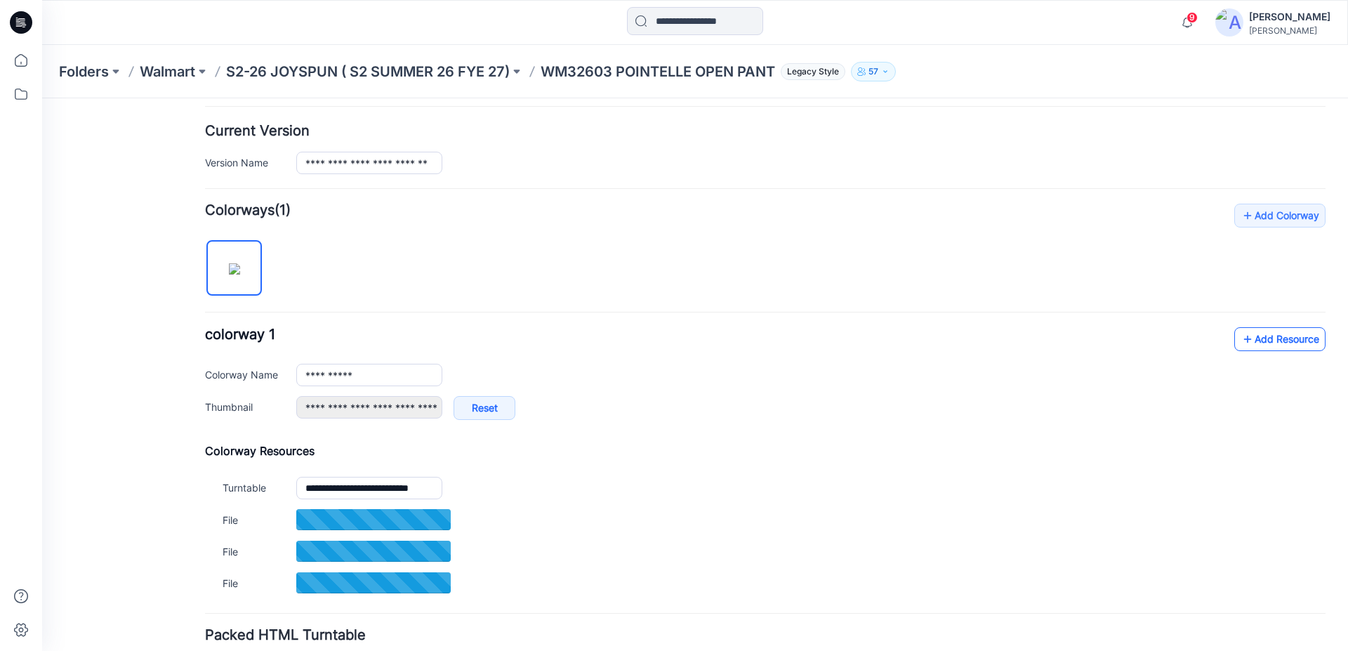
click at [1273, 342] on link "Add Resource" at bounding box center [1279, 339] width 91 height 24
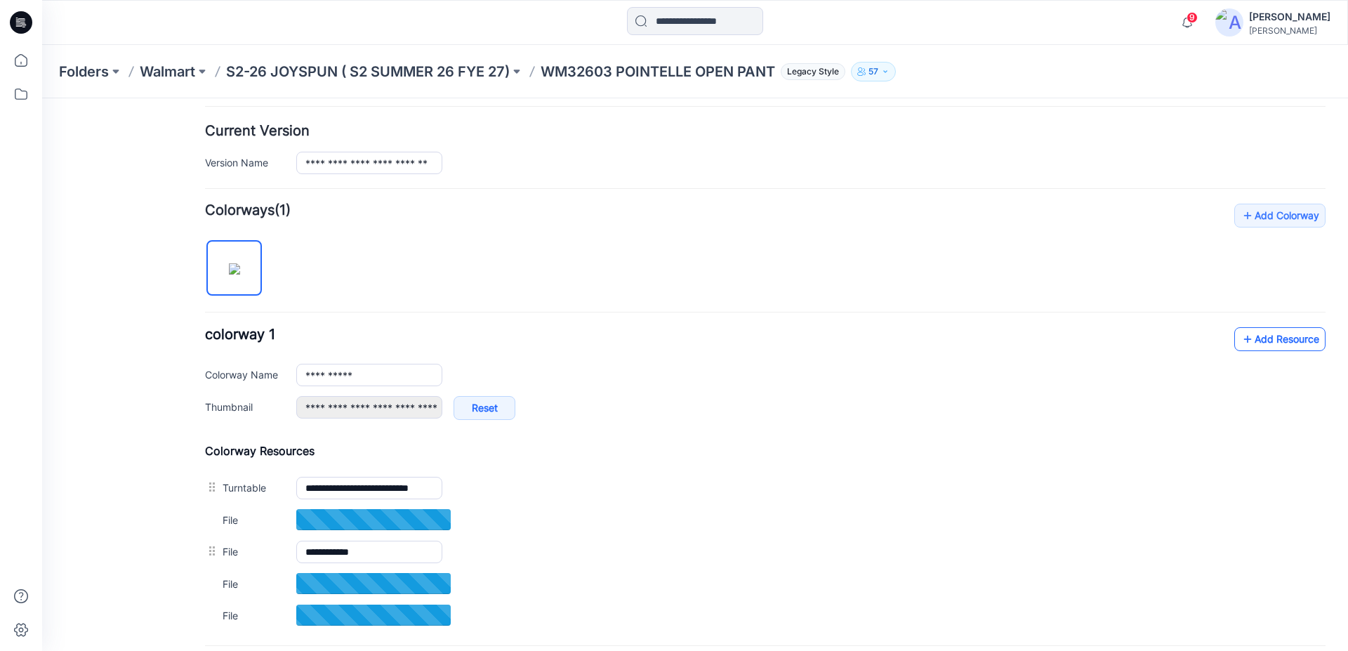
click at [1295, 335] on link "Add Resource" at bounding box center [1279, 339] width 91 height 24
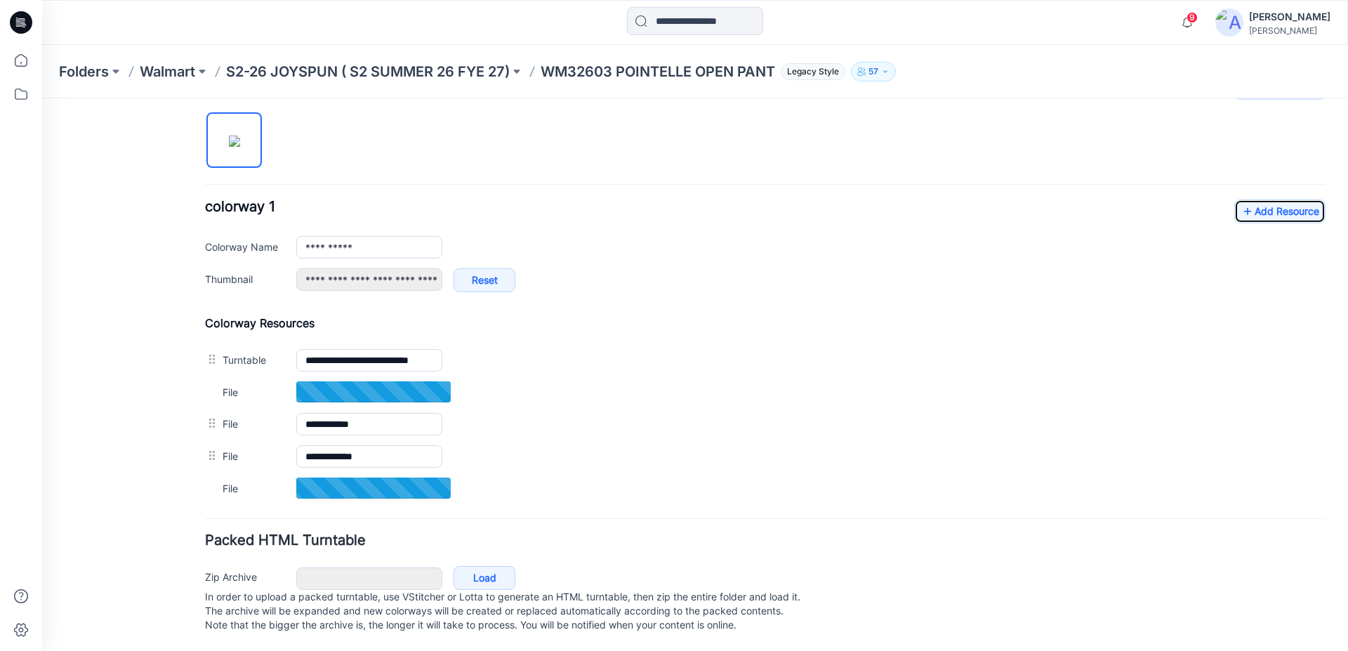
scroll to position [476, 0]
click at [1266, 202] on link "Add Resource" at bounding box center [1279, 211] width 91 height 24
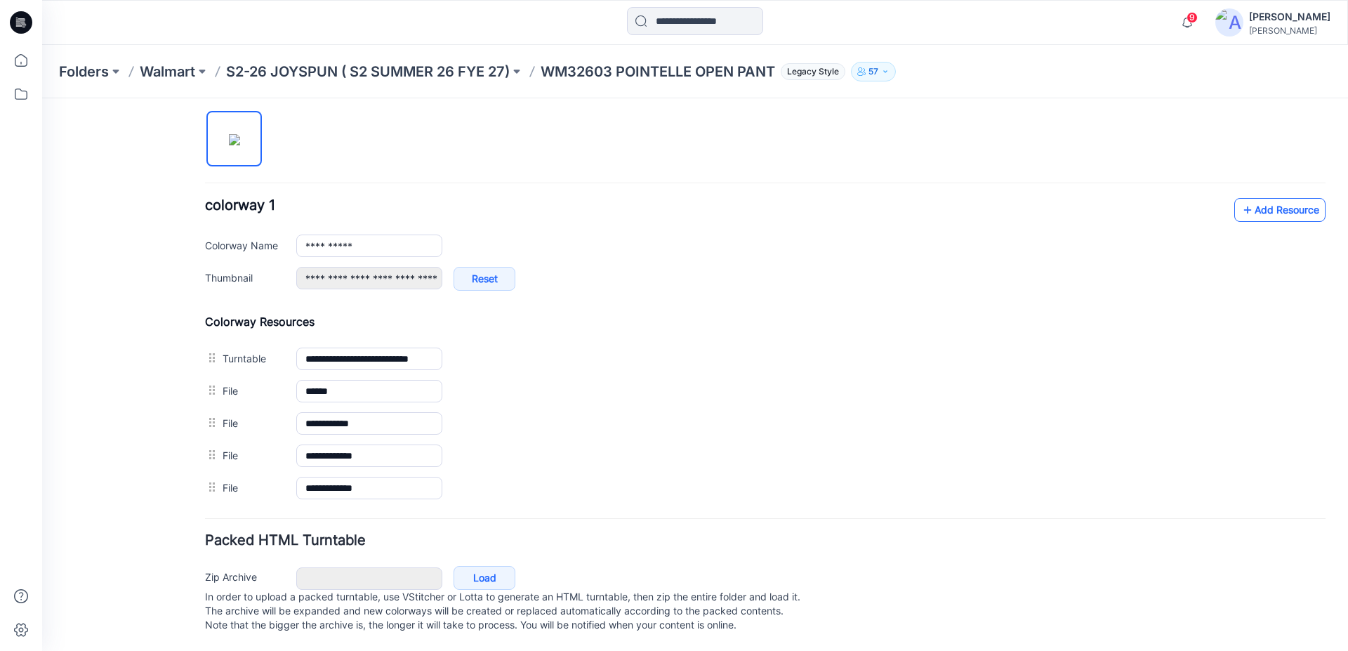
click at [1240, 204] on link "Add Resource" at bounding box center [1279, 210] width 91 height 24
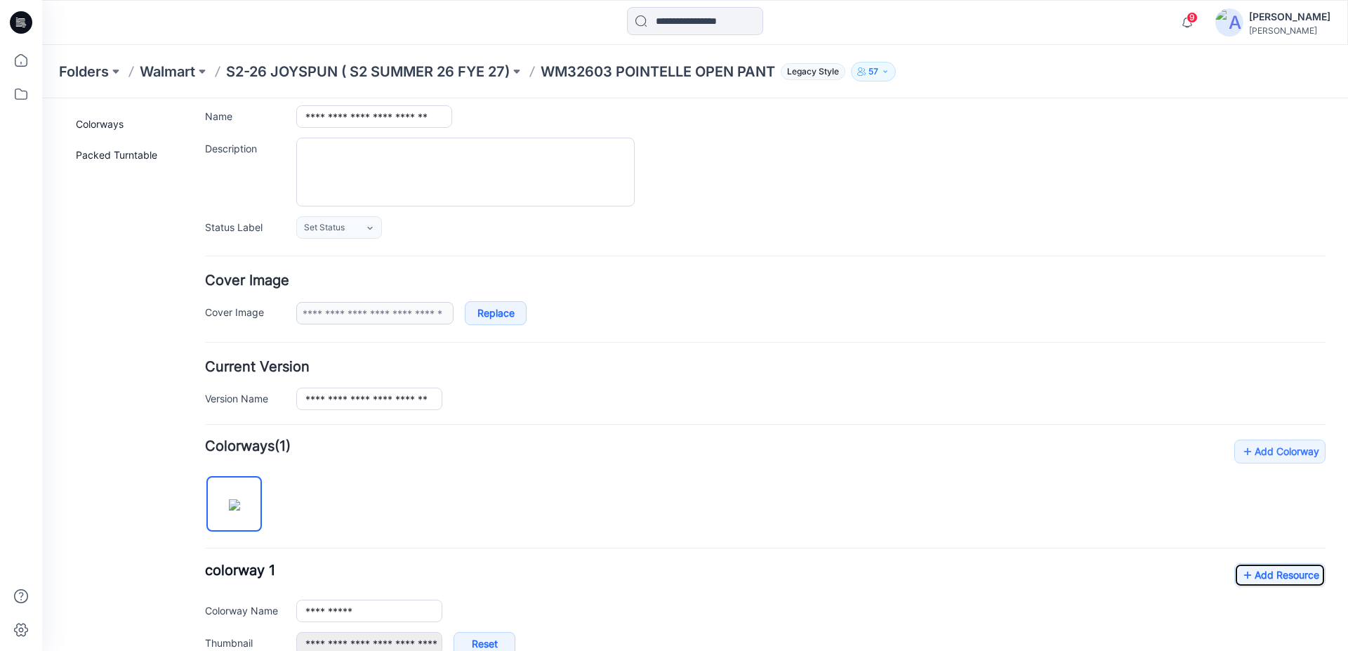
scroll to position [0, 0]
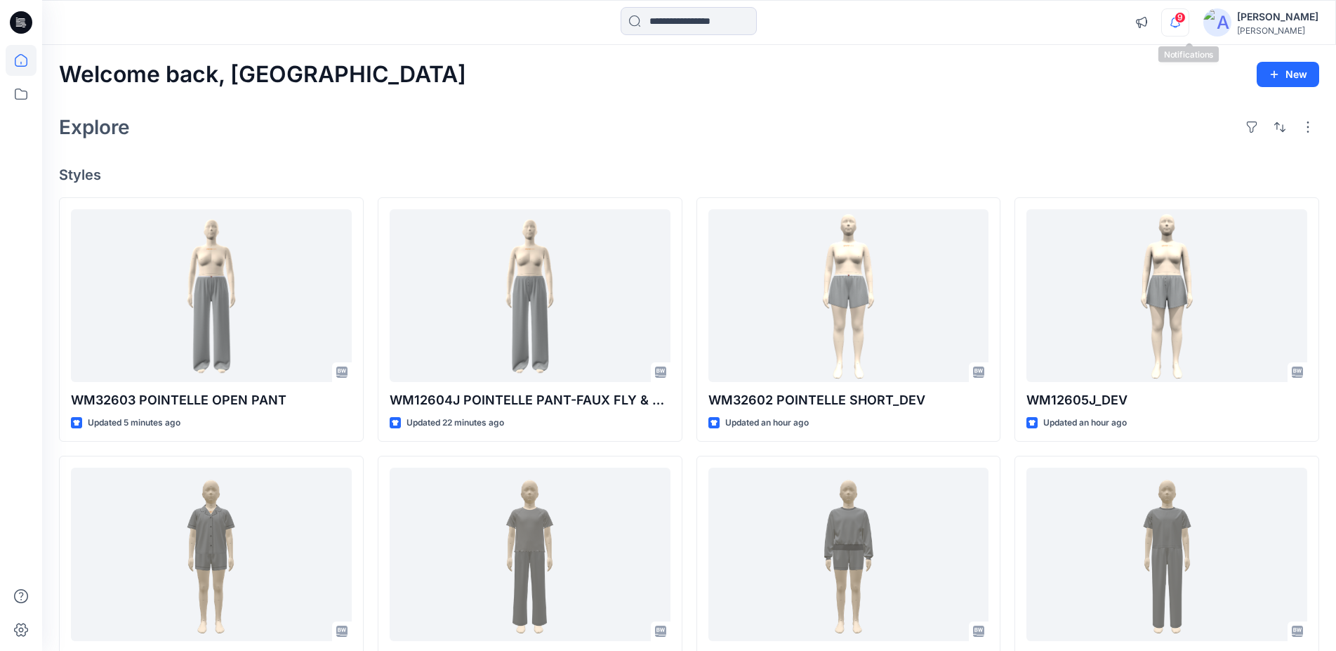
drag, startPoint x: 1191, startPoint y: 27, endPoint x: 1184, endPoint y: 26, distance: 7.8
click at [1189, 27] on icon "button" at bounding box center [1175, 22] width 27 height 28
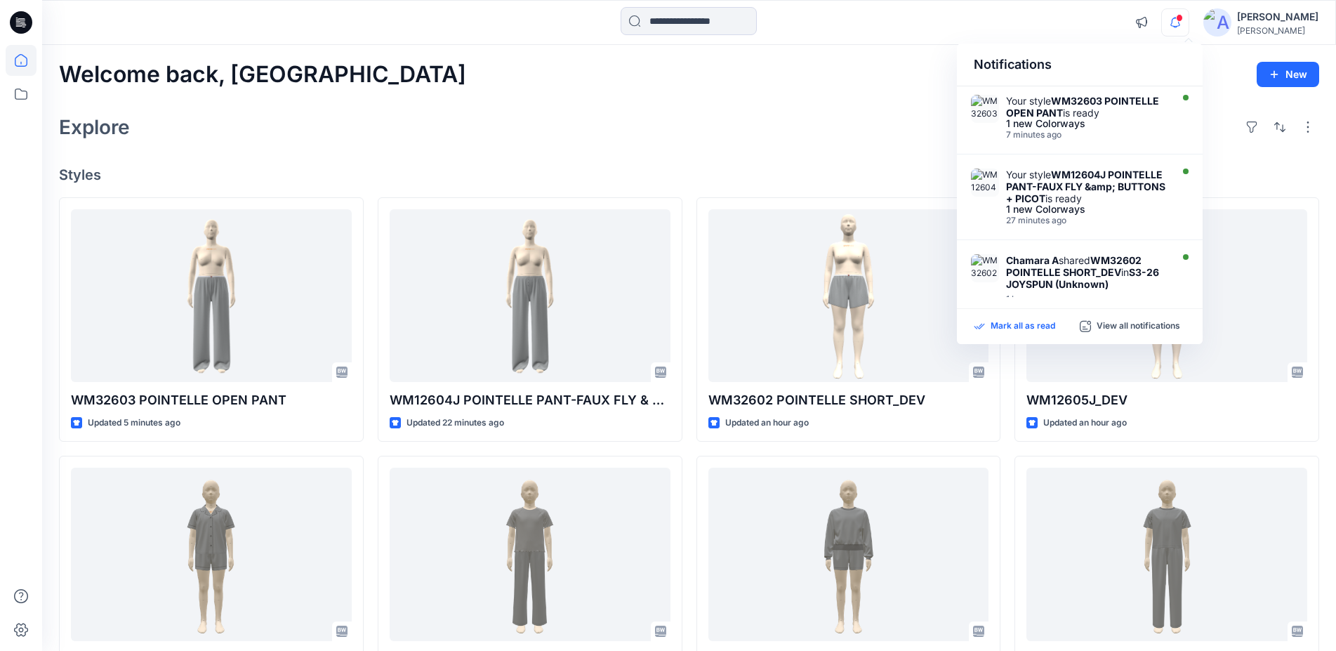
click at [1000, 329] on p "Mark all as read" at bounding box center [1023, 326] width 65 height 13
click at [750, 140] on div "Explore" at bounding box center [689, 127] width 1260 height 34
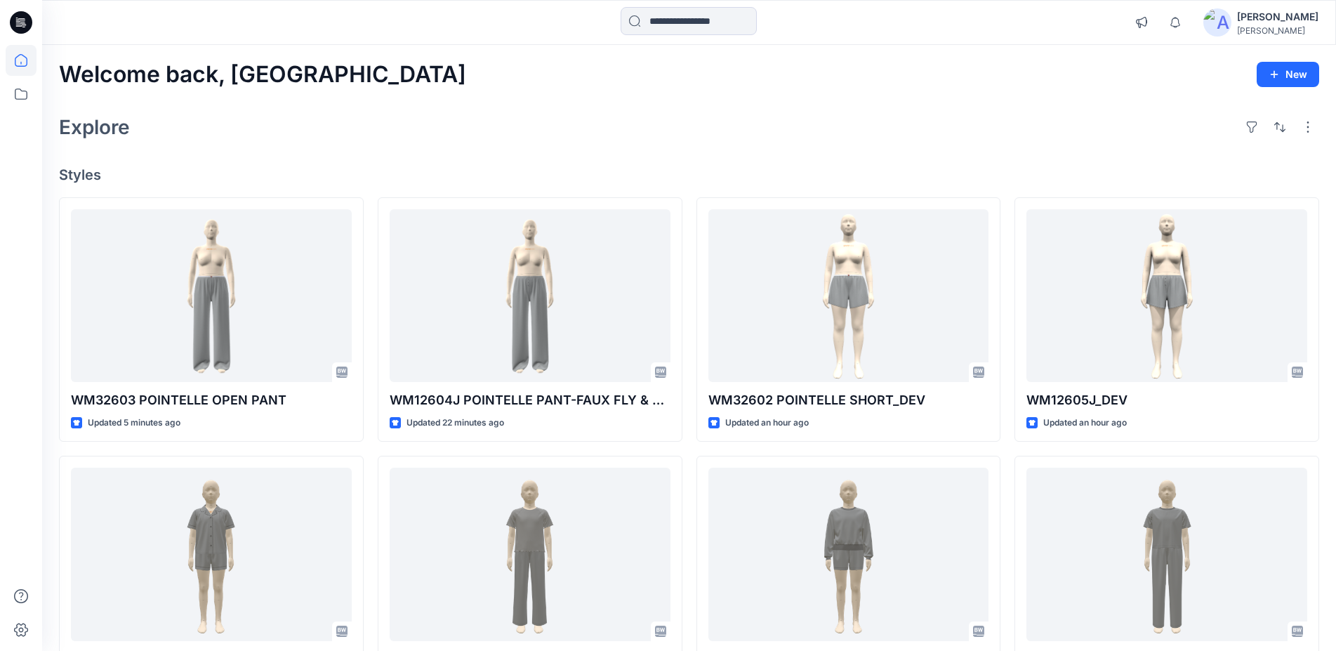
click at [31, 31] on icon at bounding box center [21, 22] width 22 height 45
